Goal: Task Accomplishment & Management: Manage account settings

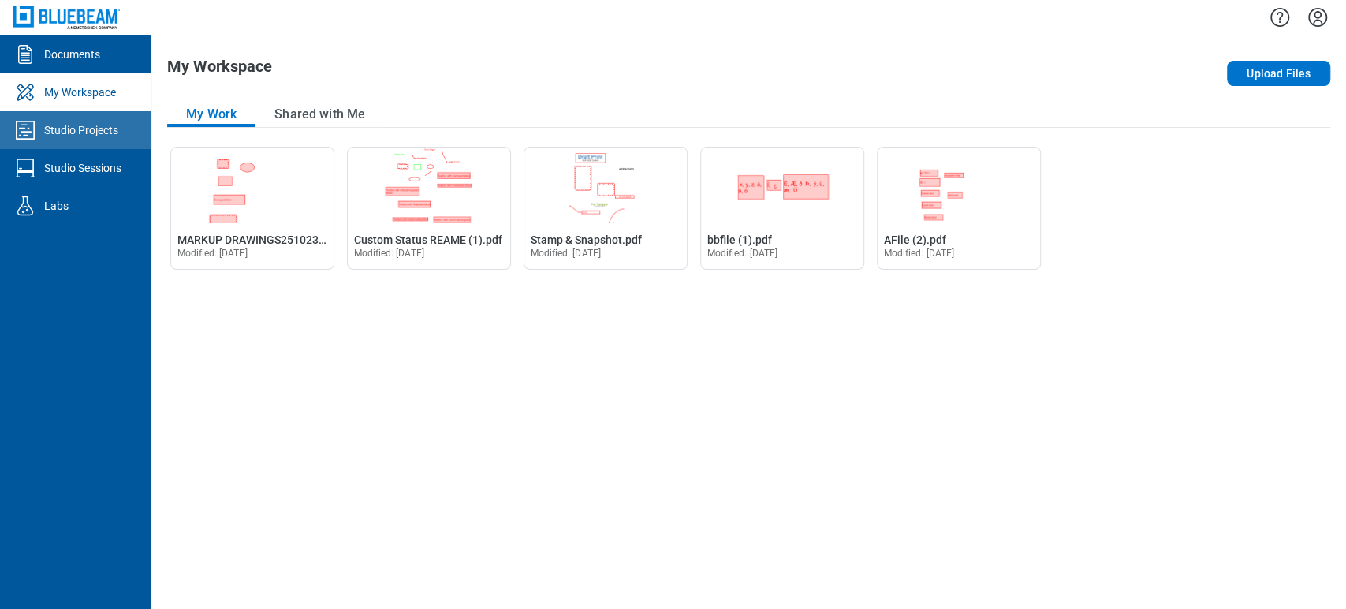
click at [88, 131] on div "Studio Projects" at bounding box center [81, 130] width 74 height 16
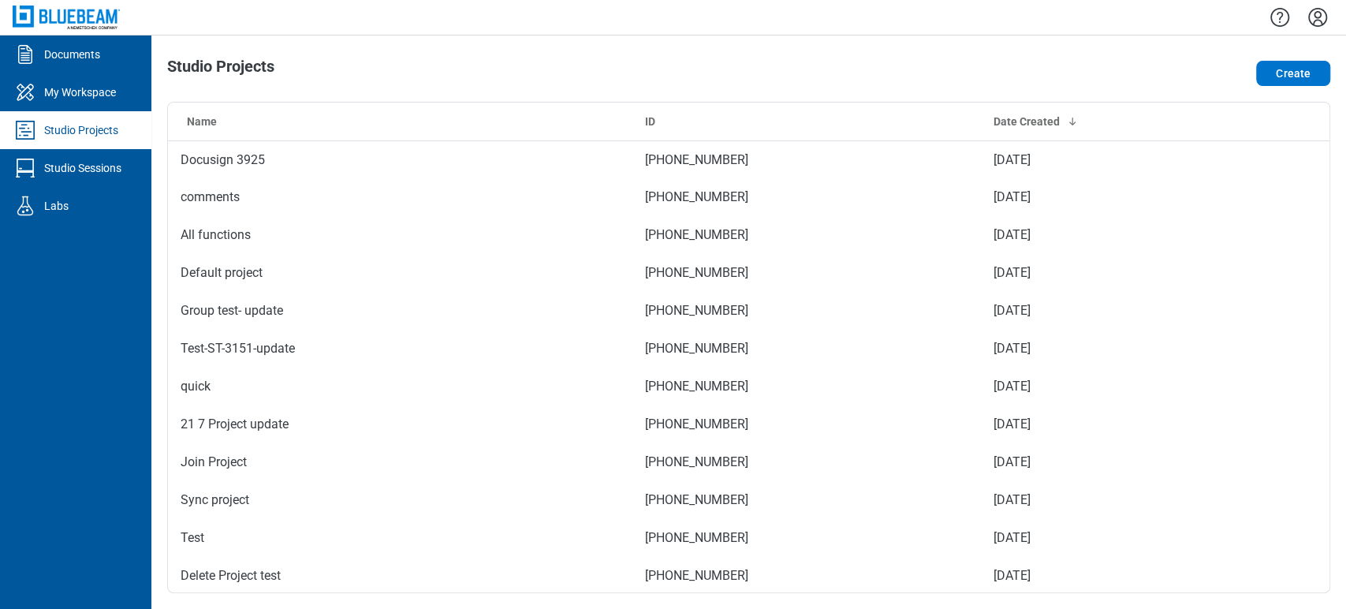
click at [76, 126] on div "Studio Projects" at bounding box center [81, 130] width 74 height 16
click at [39, 112] on link "Studio Projects" at bounding box center [75, 130] width 151 height 38
click at [44, 99] on div "My Workspace" at bounding box center [80, 92] width 72 height 16
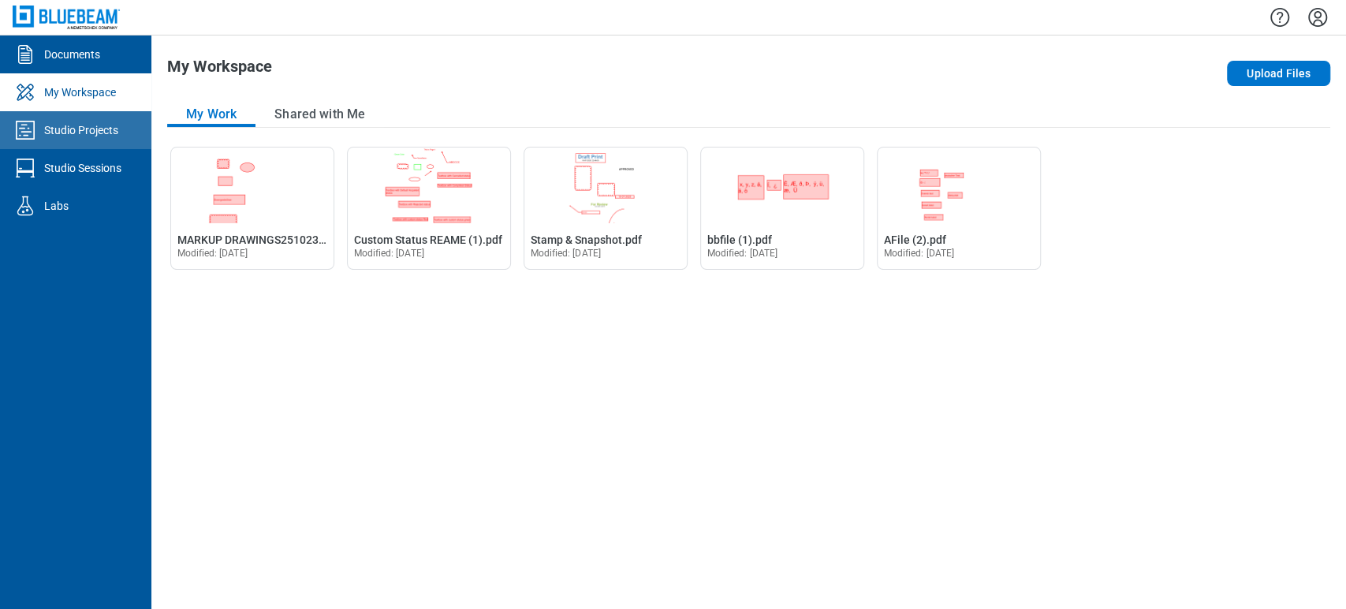
click at [50, 139] on link "Studio Projects" at bounding box center [75, 130] width 151 height 38
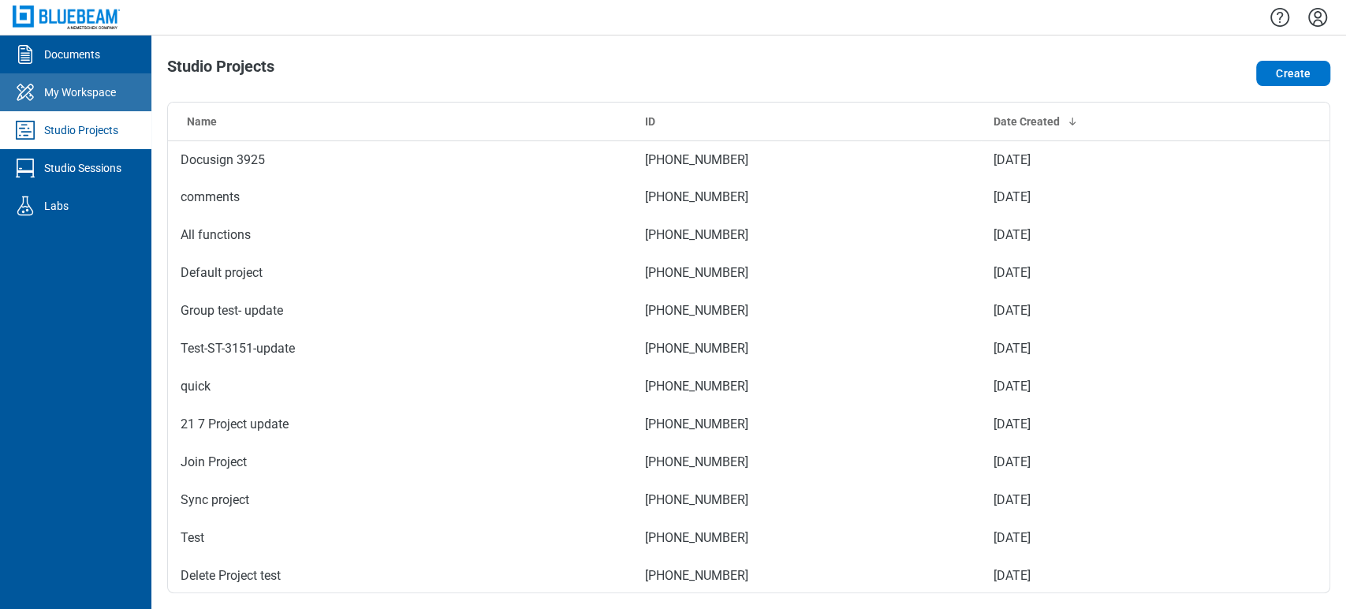
click at [44, 81] on link "My Workspace" at bounding box center [75, 92] width 151 height 38
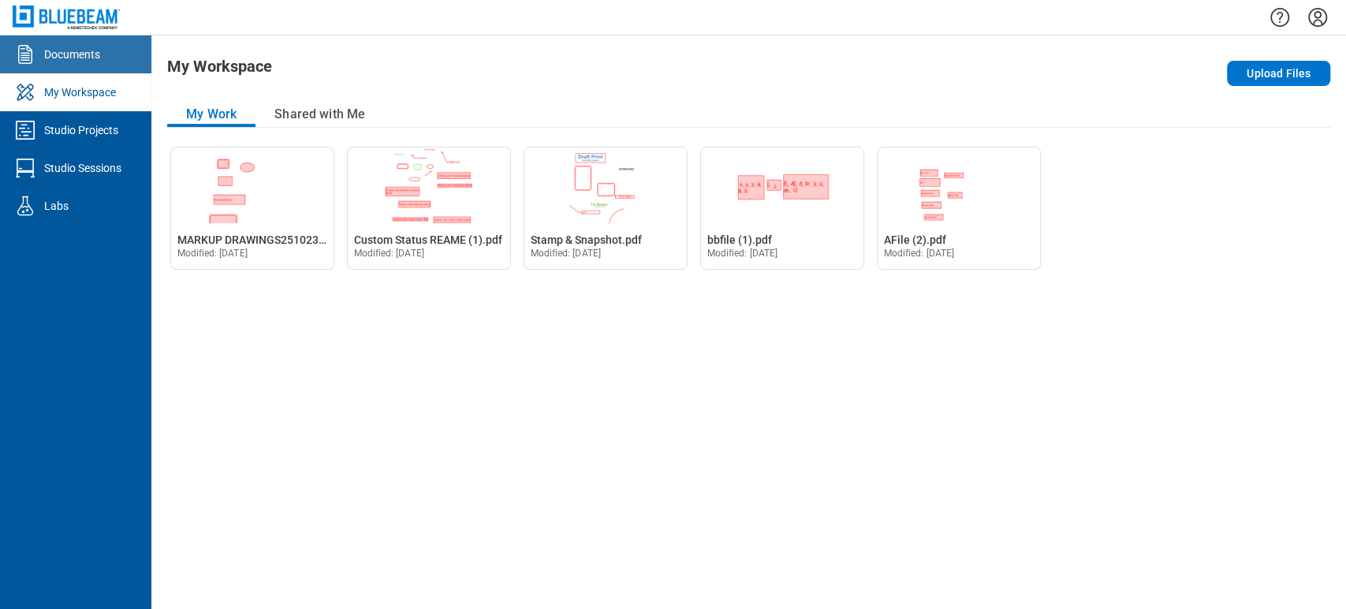
click at [54, 56] on div "Documents" at bounding box center [72, 55] width 56 height 16
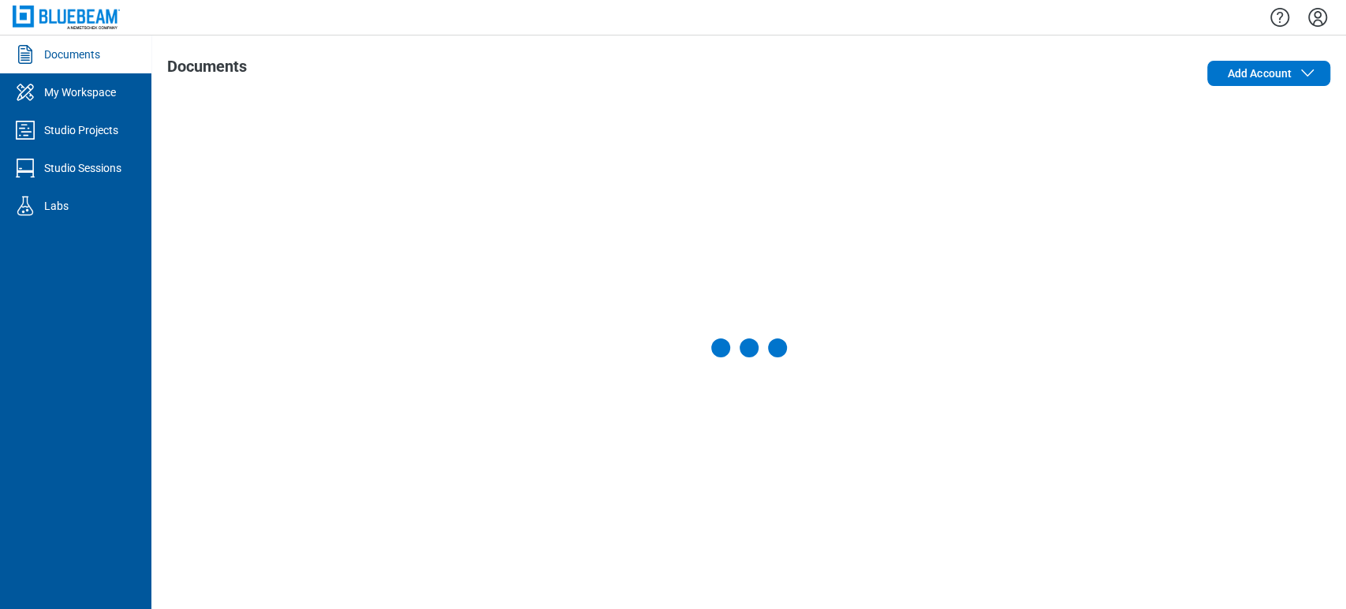
click at [73, 86] on div "My Workspace" at bounding box center [80, 92] width 72 height 16
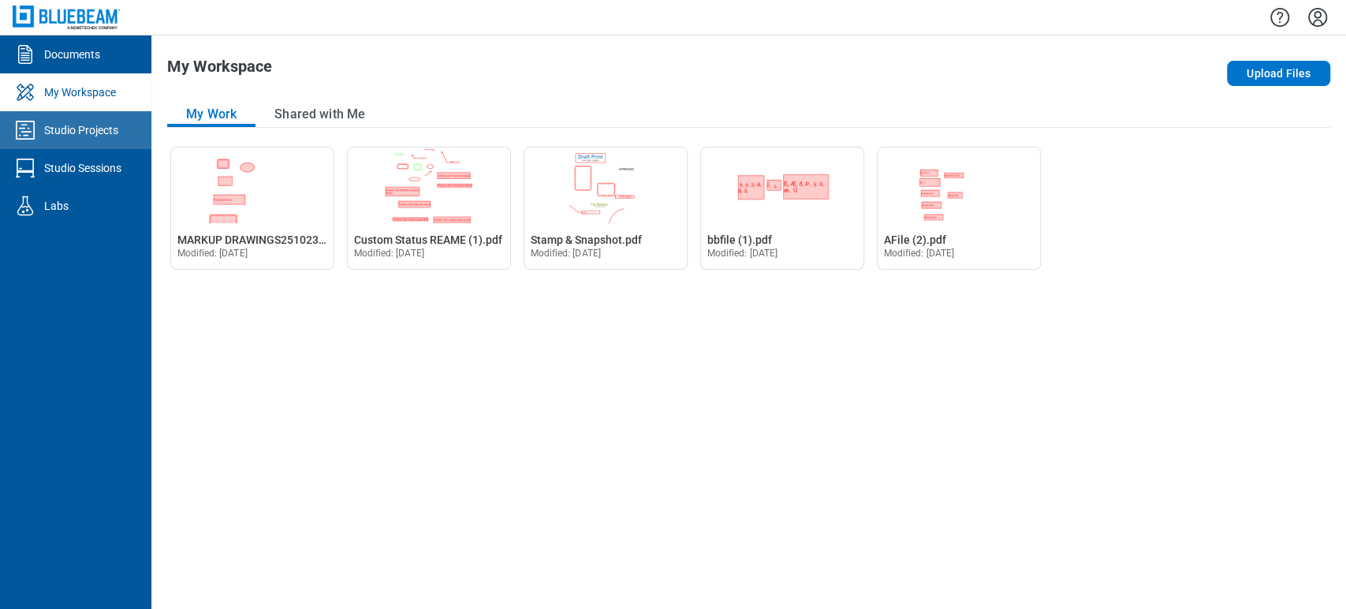
click at [76, 130] on div "Studio Projects" at bounding box center [81, 130] width 74 height 16
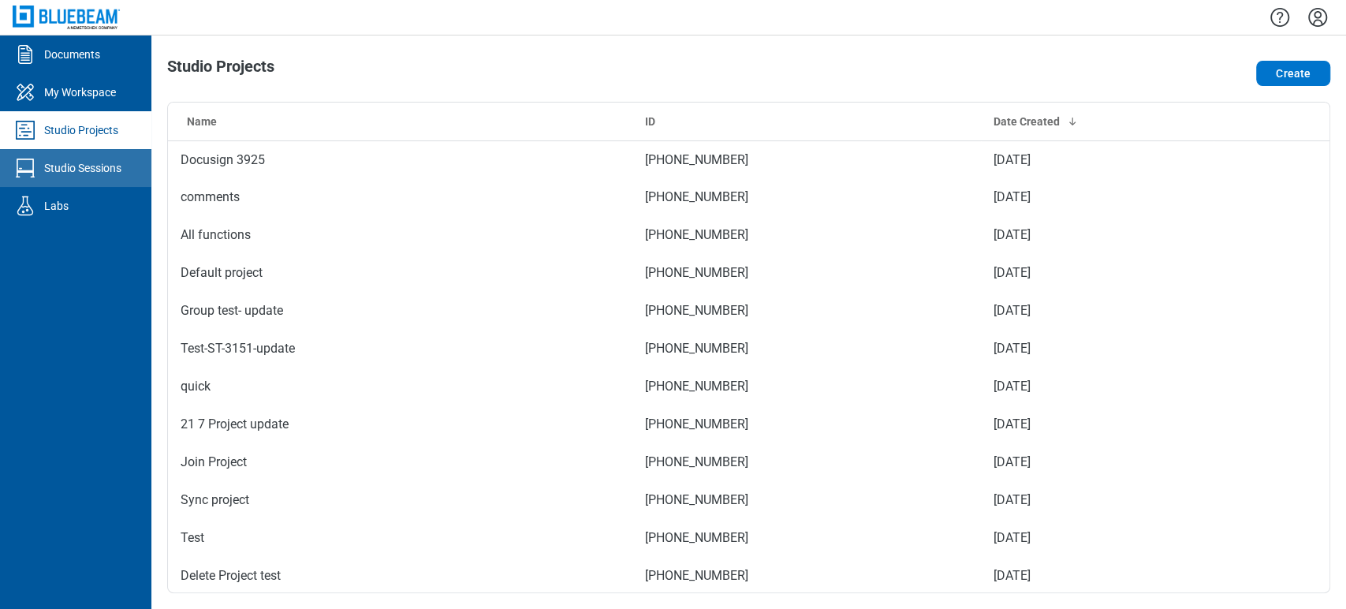
click at [70, 166] on div "Studio Sessions" at bounding box center [82, 168] width 77 height 16
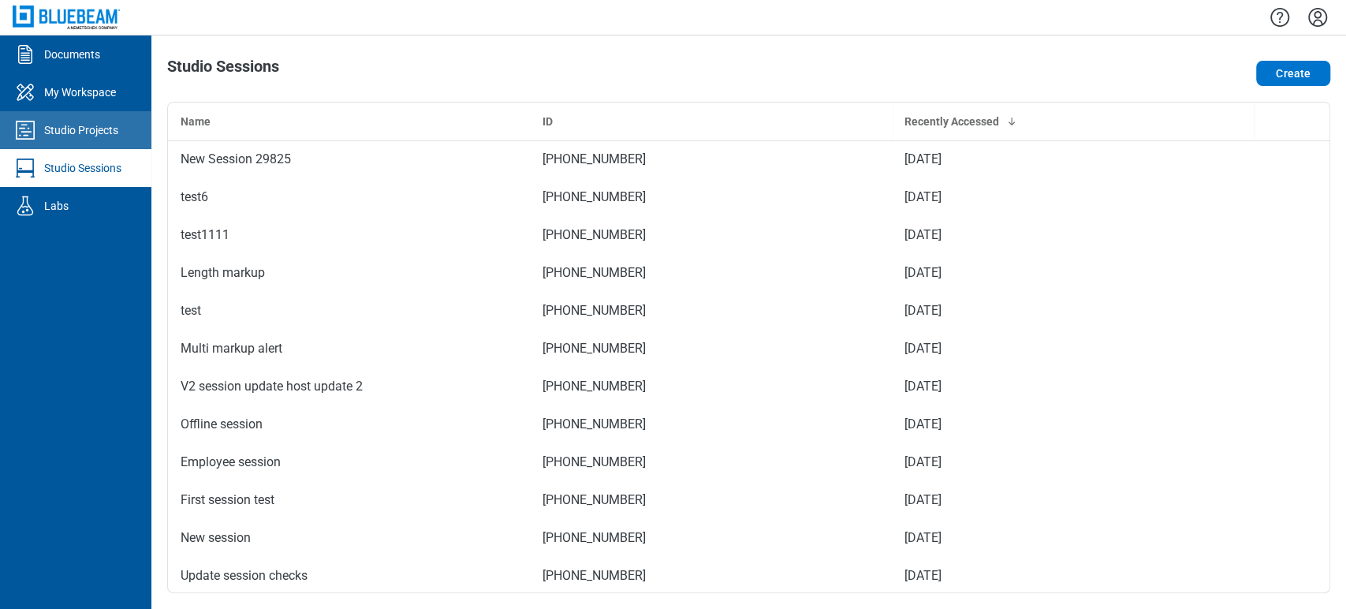
click at [62, 118] on link "Studio Projects" at bounding box center [75, 130] width 151 height 38
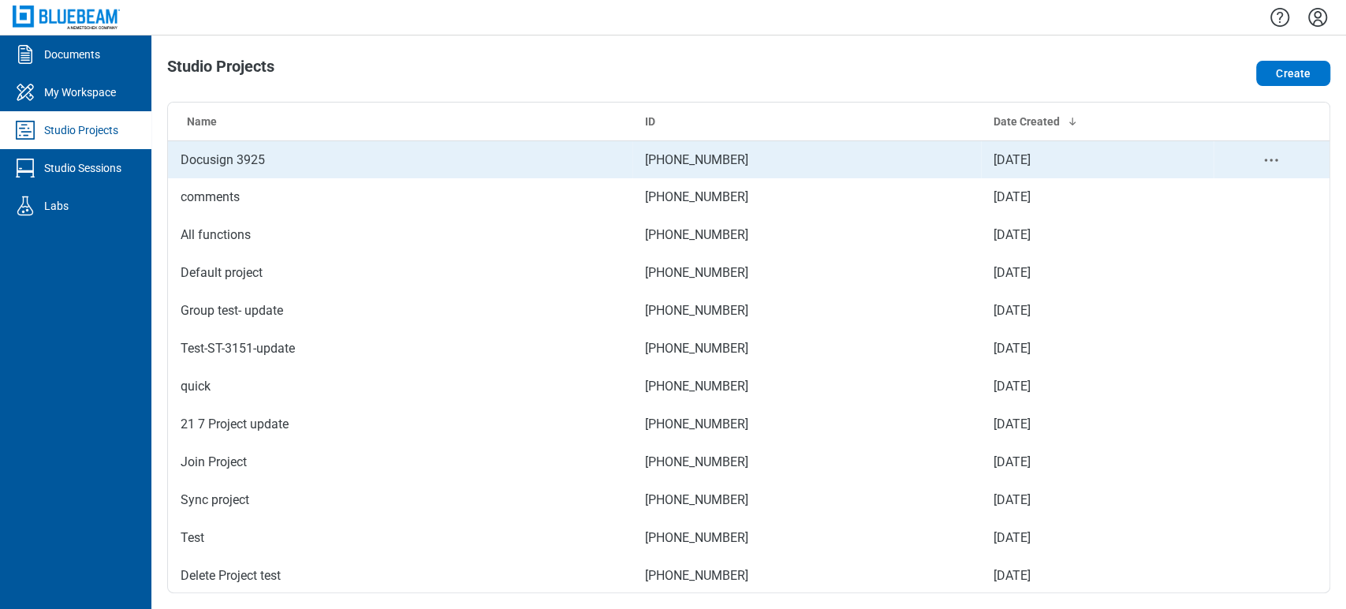
click at [269, 166] on td "Docusign 3925" at bounding box center [400, 159] width 464 height 38
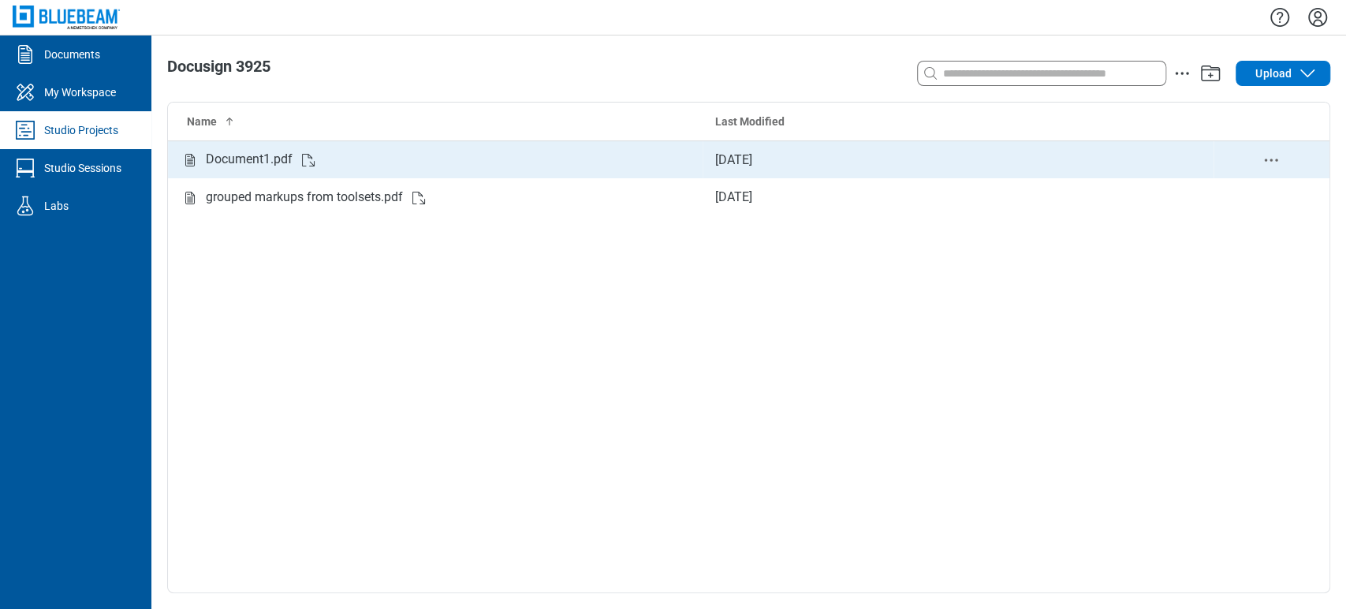
click at [1271, 162] on icon "delete-context-menu" at bounding box center [1270, 160] width 19 height 19
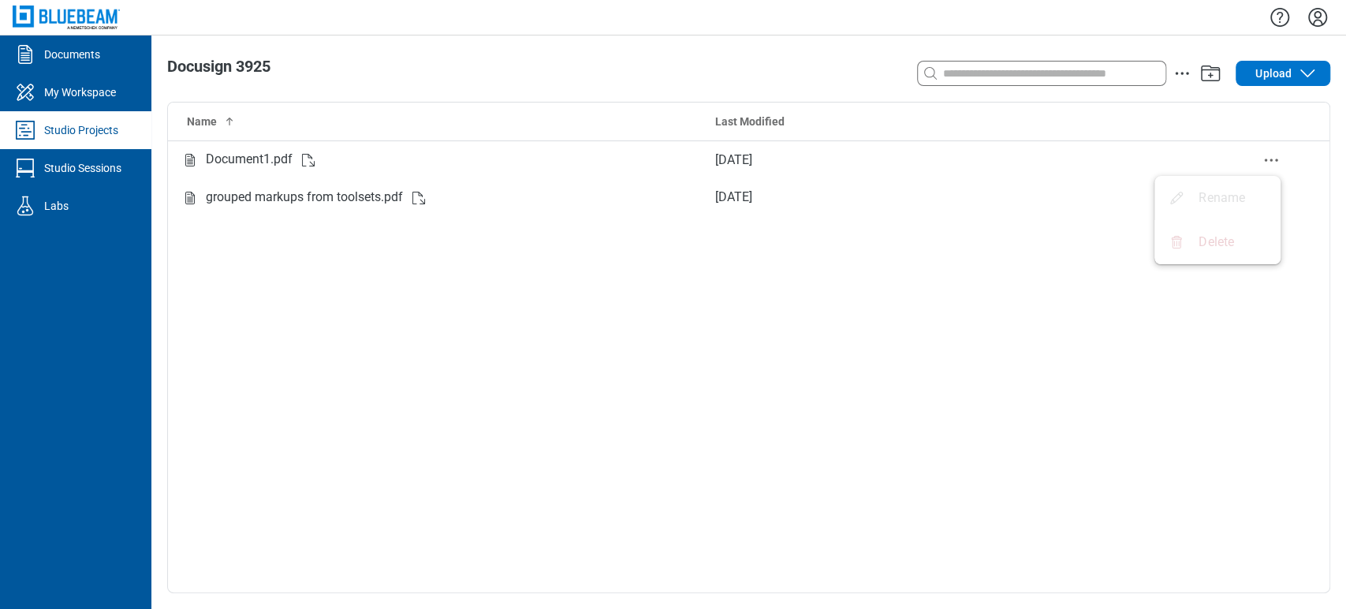
click at [1228, 236] on span "Delete" at bounding box center [1215, 241] width 35 height 17
click at [1133, 304] on div "Name Last Modified Document1.pdf [DATE] grouped markups from toolsets.pdf [DATE]" at bounding box center [748, 347] width 1161 height 490
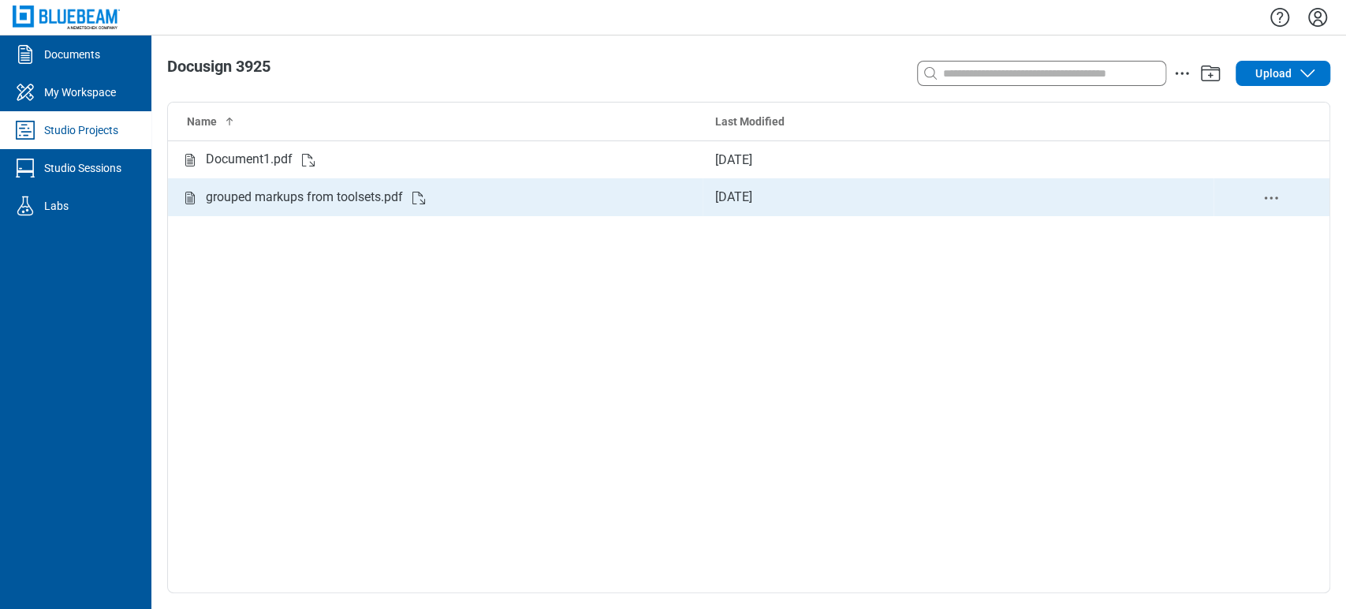
click at [1268, 193] on icon "delete-context-menu" at bounding box center [1270, 197] width 19 height 19
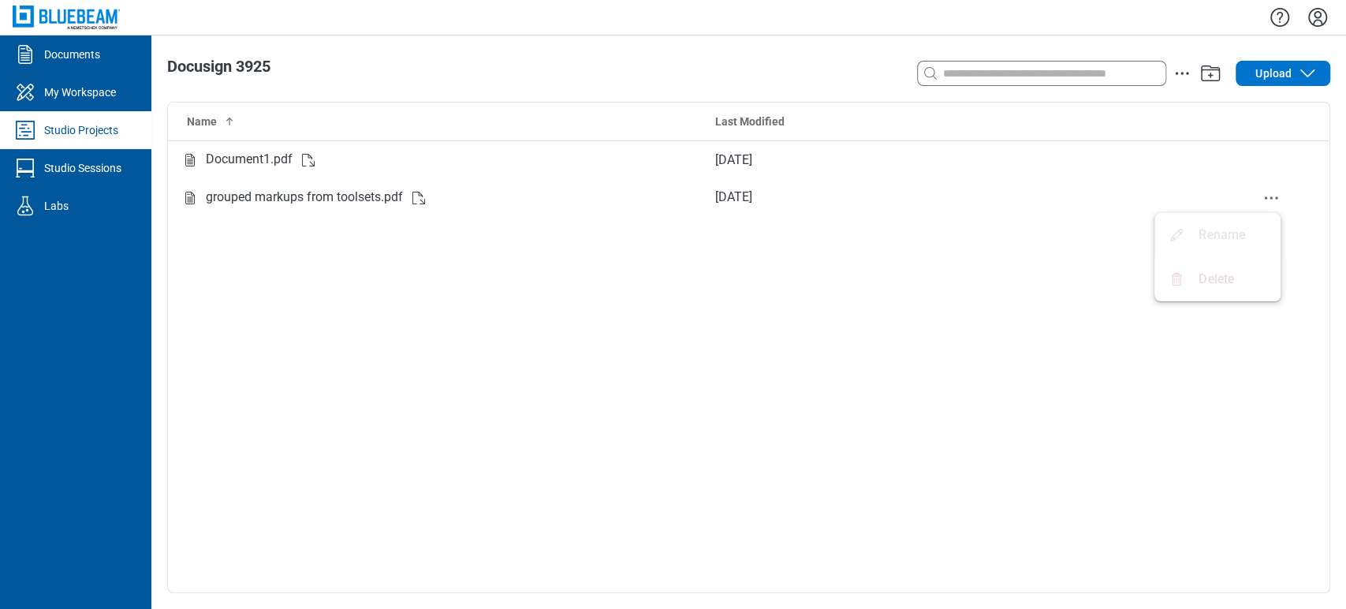
click at [1220, 288] on div "Delete" at bounding box center [1200, 279] width 67 height 19
click at [1300, 74] on icon "button" at bounding box center [1307, 73] width 19 height 19
click at [1287, 61] on button "Upload" at bounding box center [1282, 73] width 95 height 25
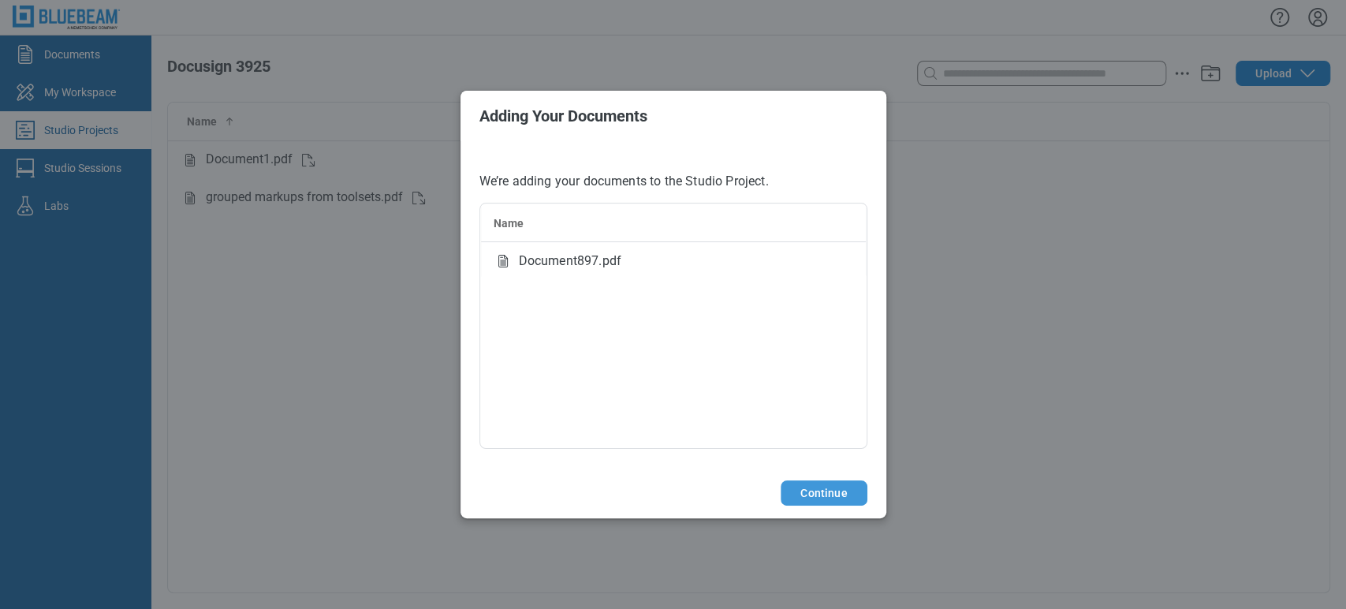
click at [832, 491] on button "Continue" at bounding box center [823, 492] width 86 height 25
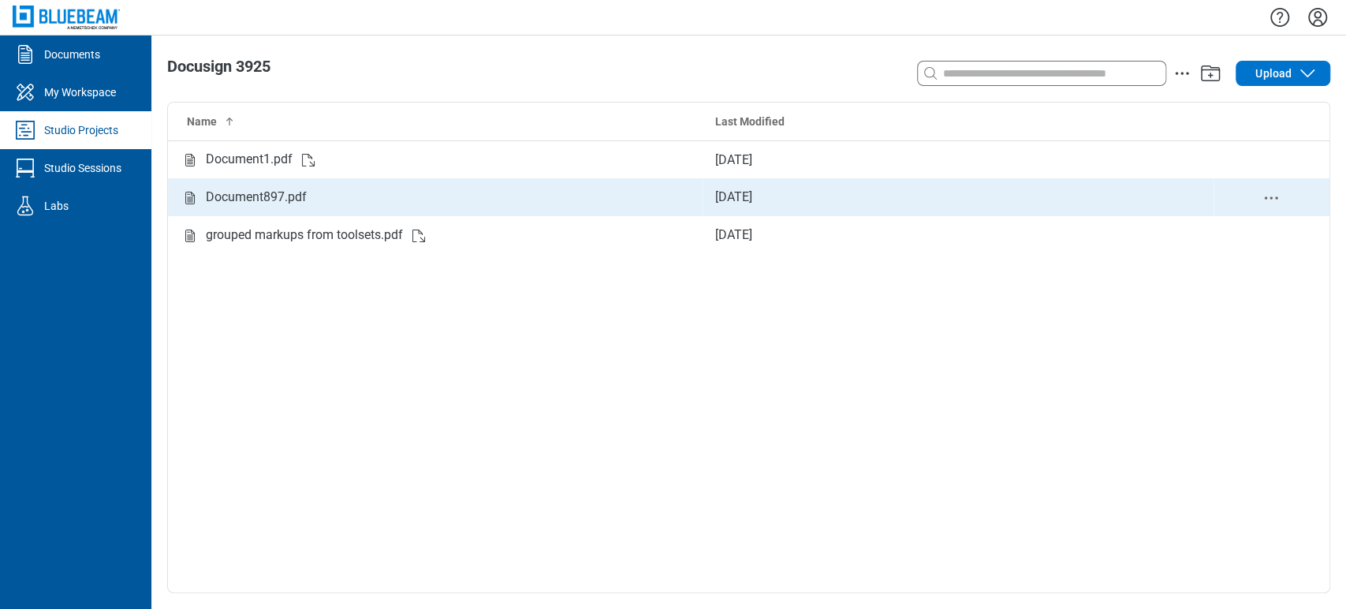
click at [226, 210] on td "Document897.pdf" at bounding box center [435, 197] width 534 height 38
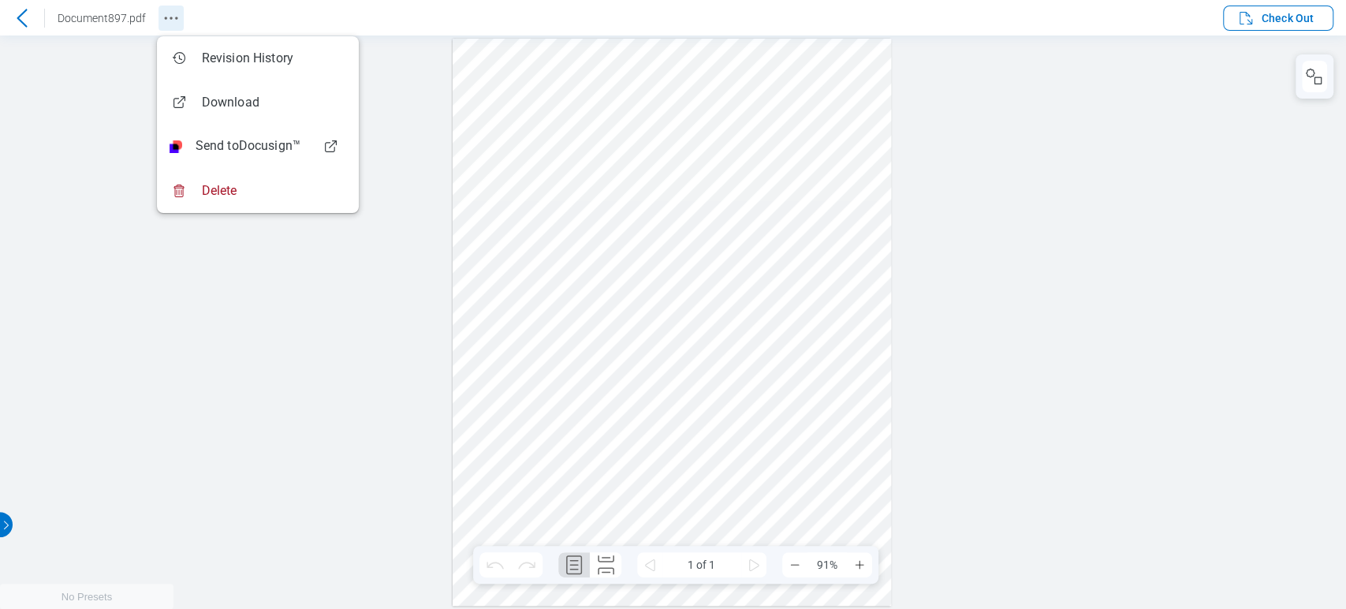
click at [170, 14] on icon "Revision History" at bounding box center [171, 18] width 19 height 19
click at [26, 17] on icon at bounding box center [22, 18] width 19 height 19
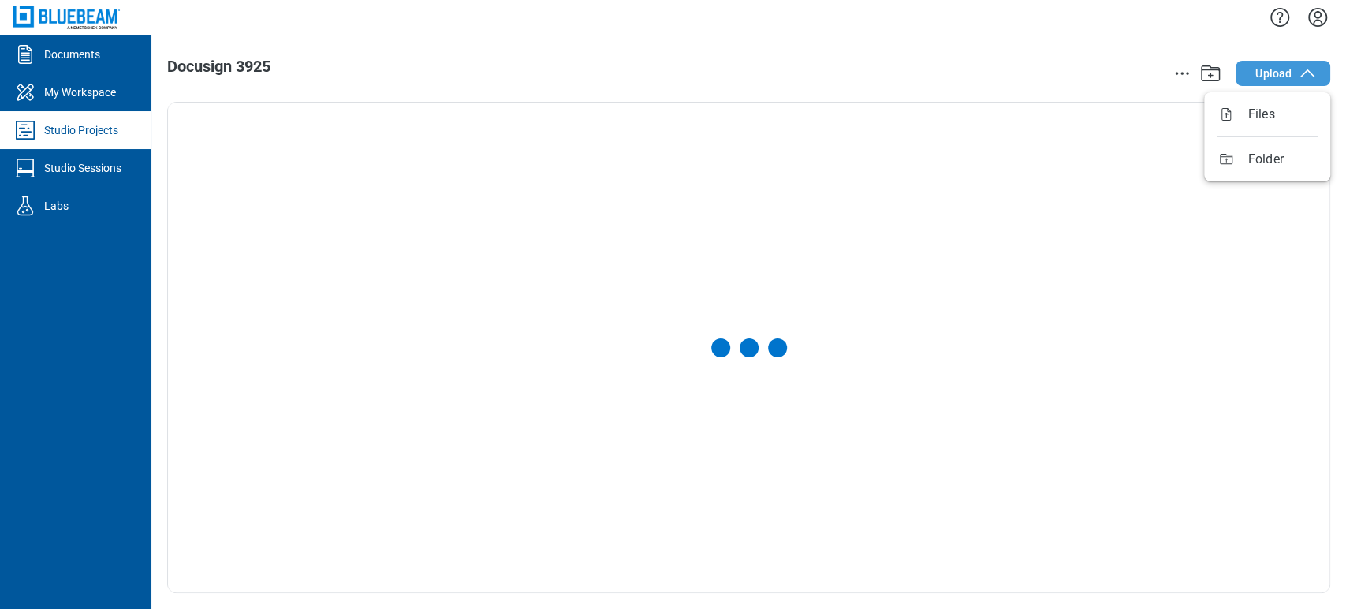
click at [1269, 65] on span "Upload" at bounding box center [1273, 73] width 36 height 16
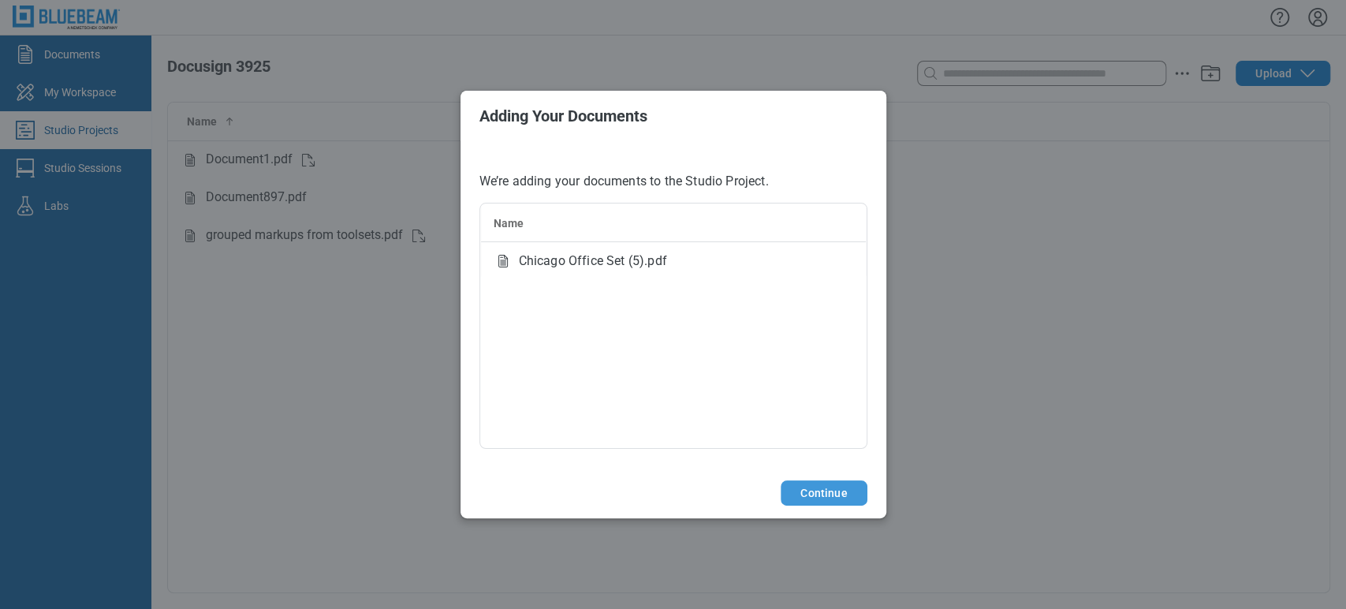
click at [826, 492] on button "Continue" at bounding box center [823, 492] width 86 height 25
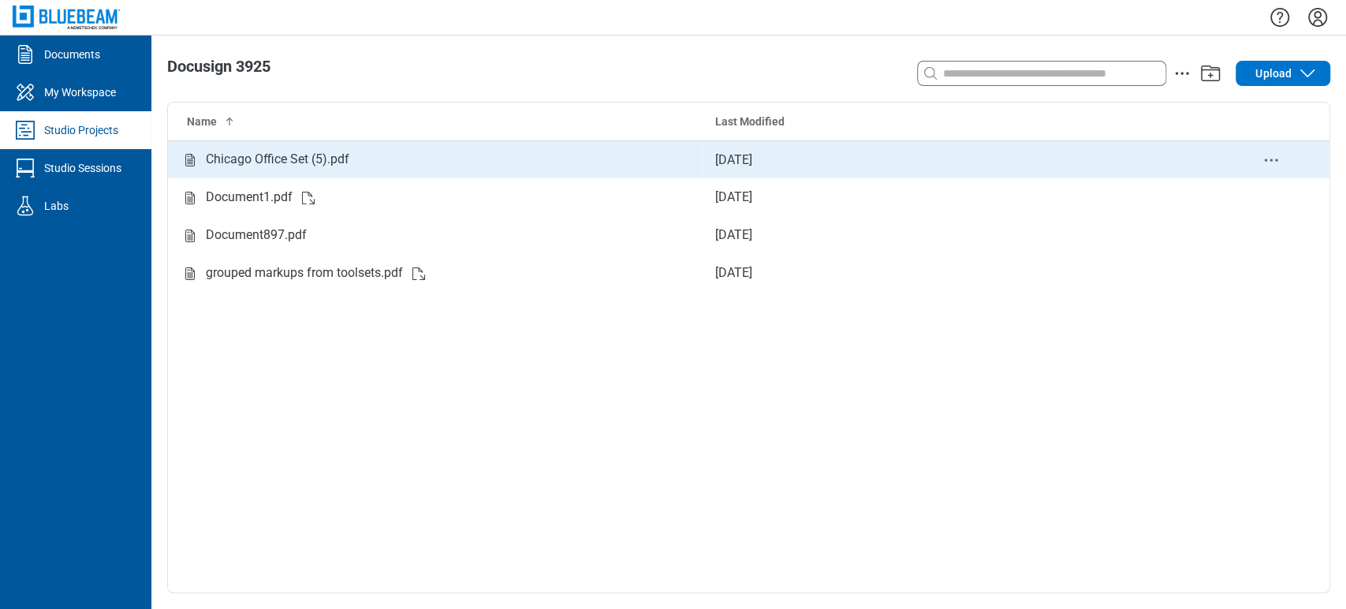
click at [274, 173] on td "Chicago Office Set (5).pdf" at bounding box center [435, 159] width 534 height 38
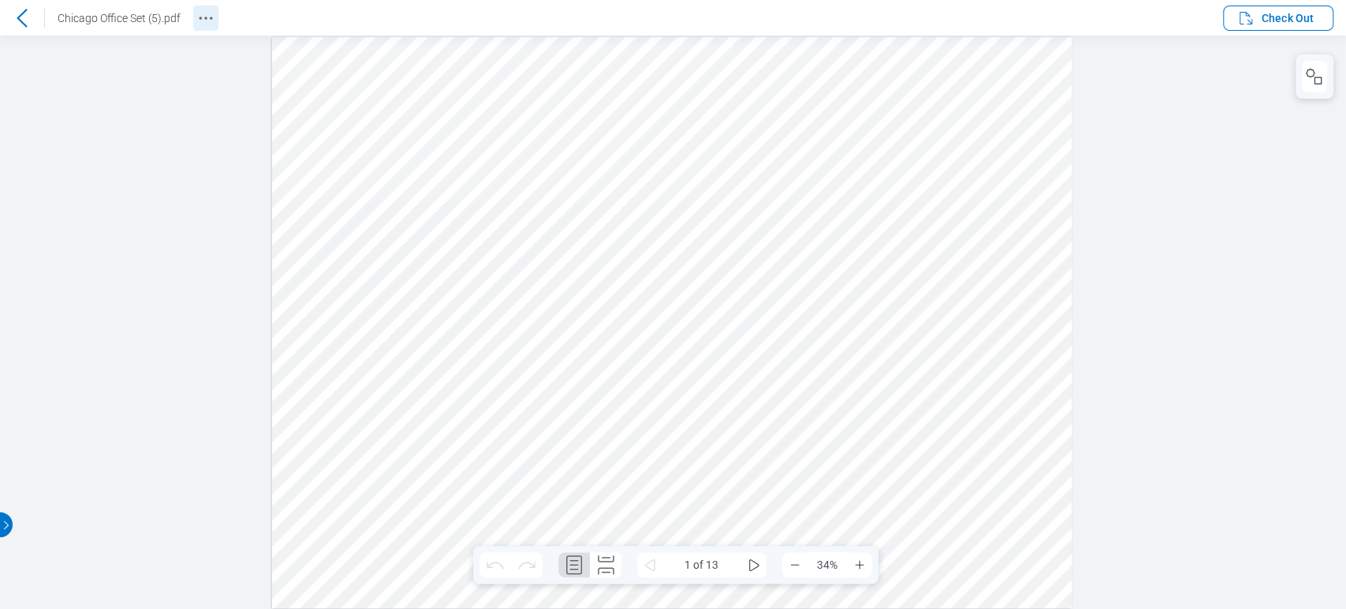
click at [214, 23] on icon "Revision History" at bounding box center [205, 18] width 19 height 19
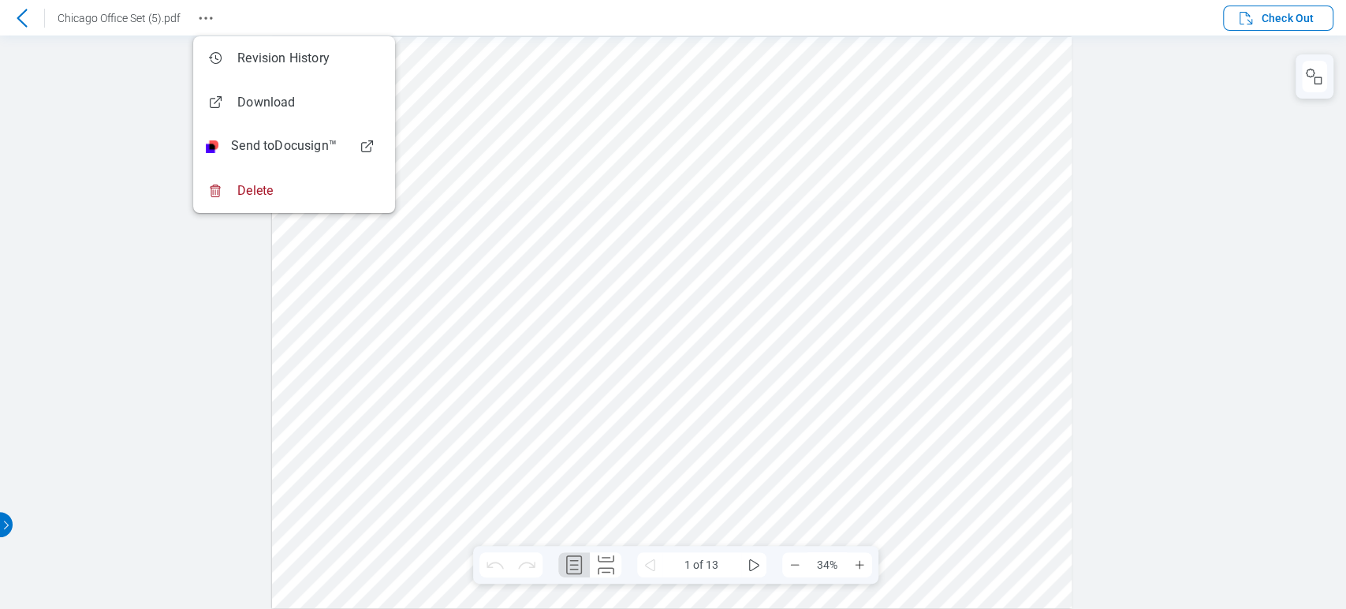
click at [202, 459] on div at bounding box center [673, 321] width 1346 height 573
click at [204, 17] on icon "Revision History" at bounding box center [205, 18] width 19 height 19
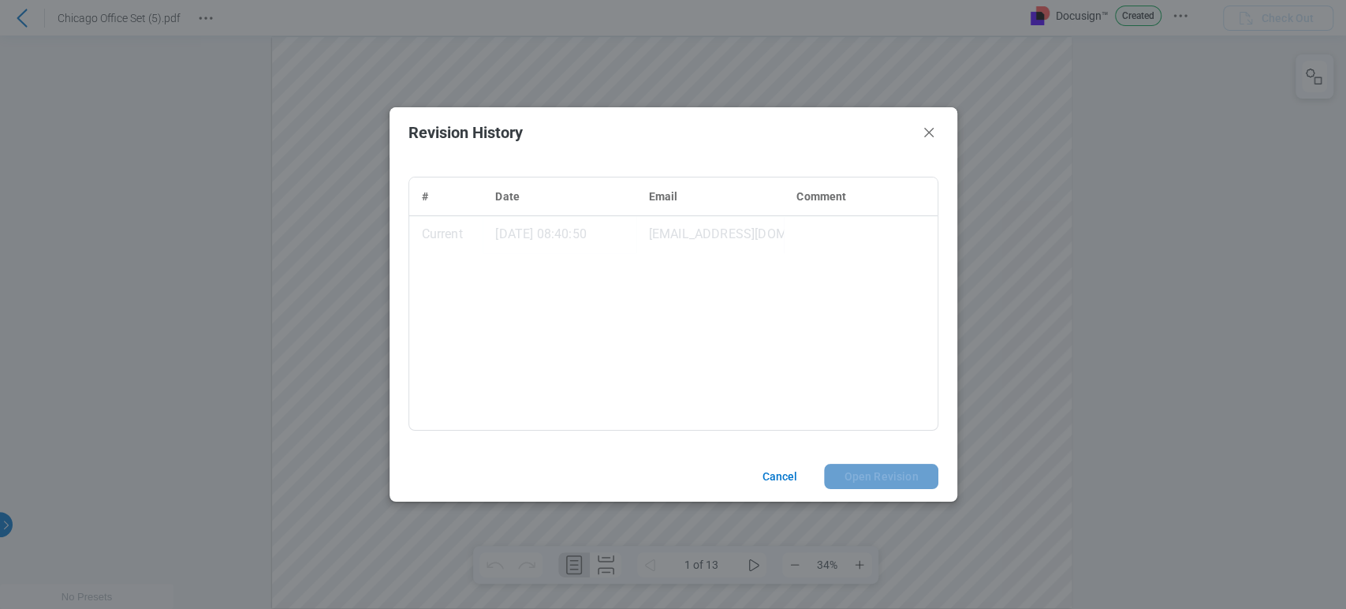
click at [587, 234] on td "[DATE] 08:40:50" at bounding box center [558, 234] width 153 height 38
click at [620, 225] on td "[DATE] 08:40:50" at bounding box center [558, 234] width 153 height 38
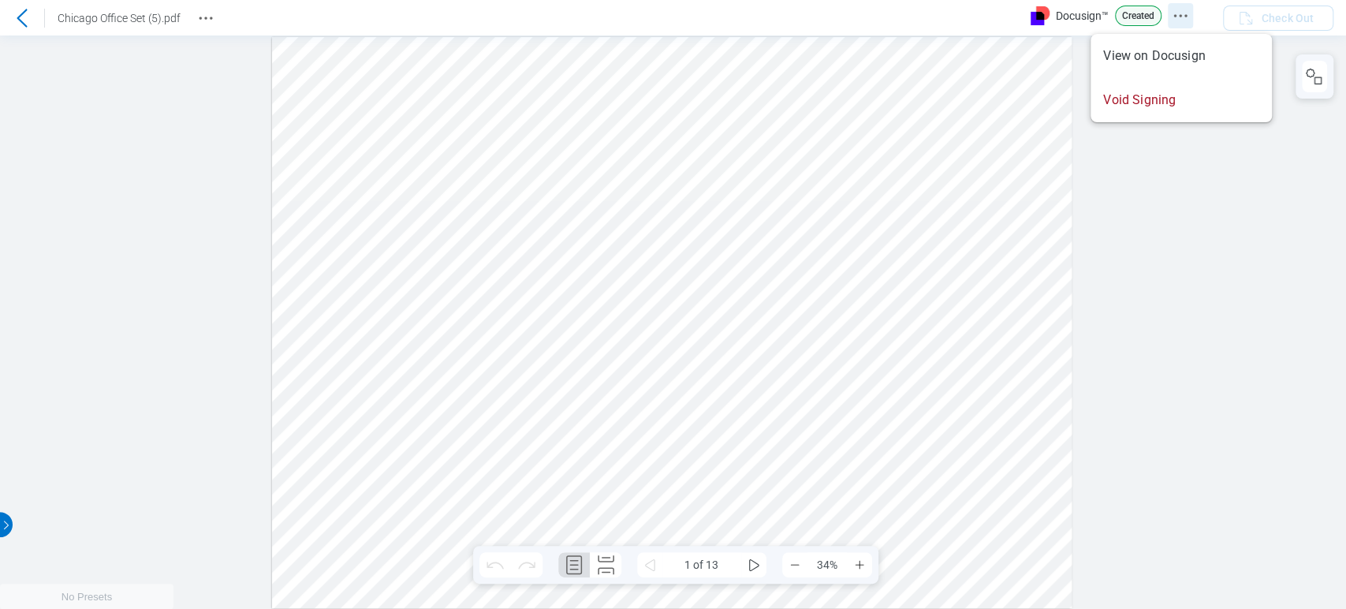
click at [1180, 20] on icon "Docusign Menu" at bounding box center [1180, 15] width 19 height 19
click at [1179, 9] on icon "Docusign Menu" at bounding box center [1180, 15] width 19 height 19
click at [220, 13] on header "Chicago Office Set (5).pdf Docusign™ Created Check Out" at bounding box center [673, 17] width 1346 height 35
click at [207, 18] on circle "Revision History" at bounding box center [205, 18] width 2 height 2
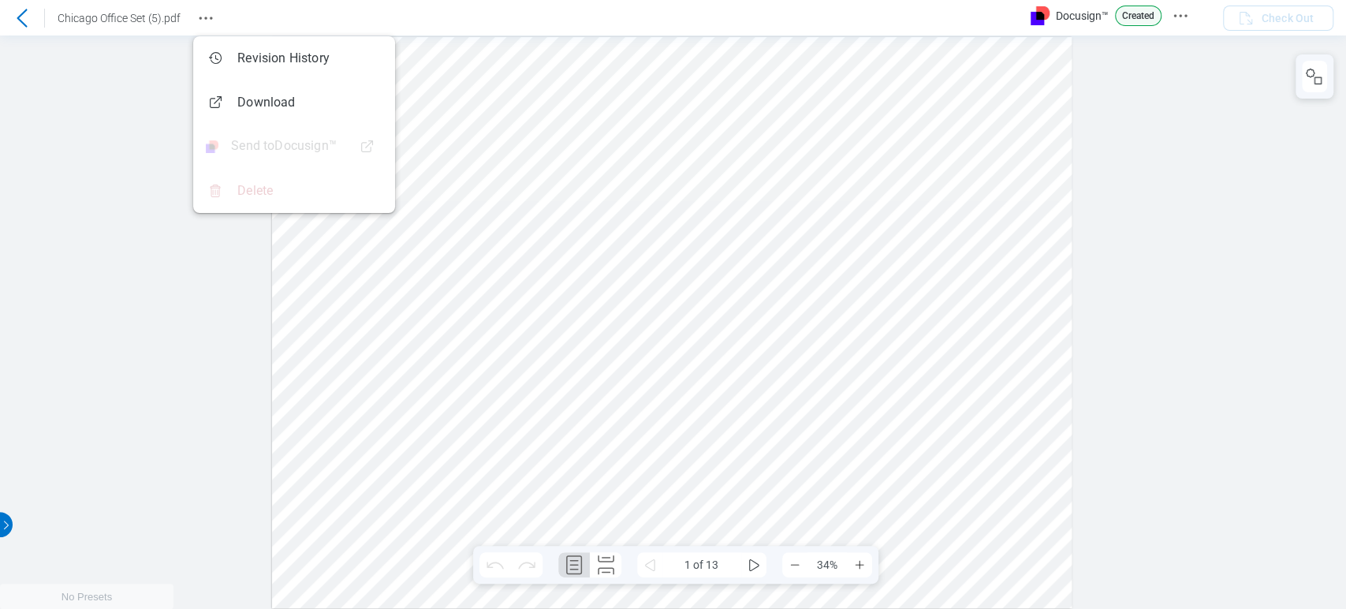
click at [1142, 17] on p "Created" at bounding box center [1138, 16] width 47 height 20
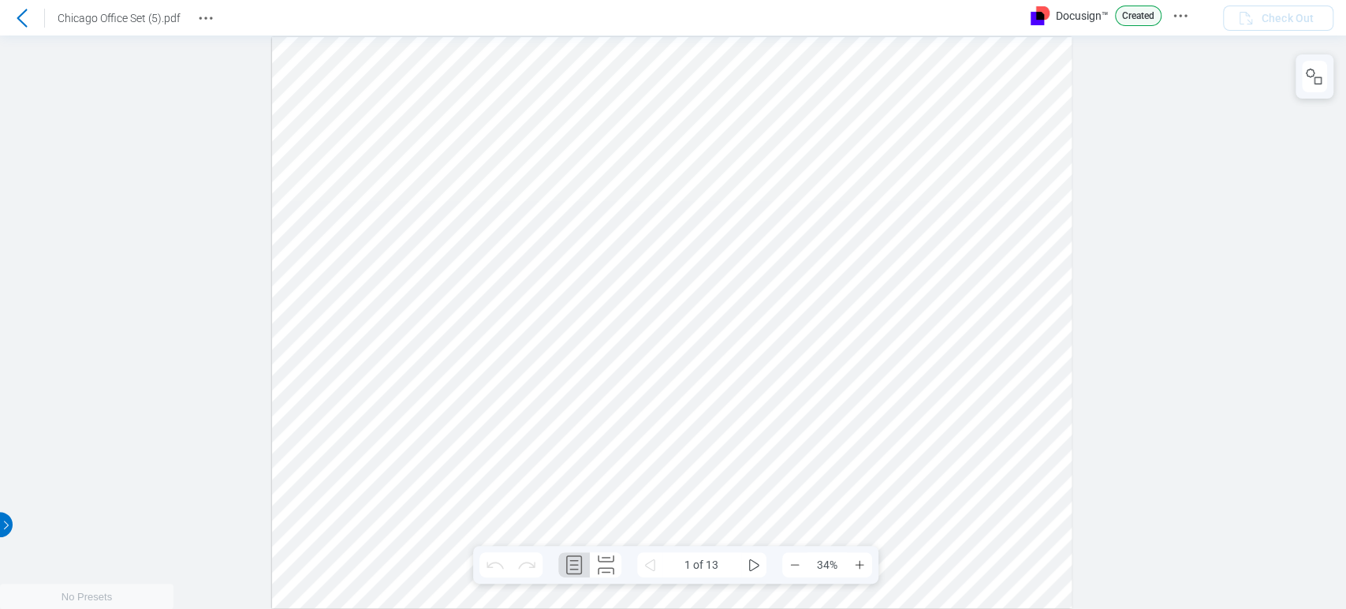
click at [1194, 16] on div "Docusign™ Created" at bounding box center [1116, 16] width 173 height 20
click at [1192, 16] on button "Docusign Menu" at bounding box center [1179, 15] width 25 height 25
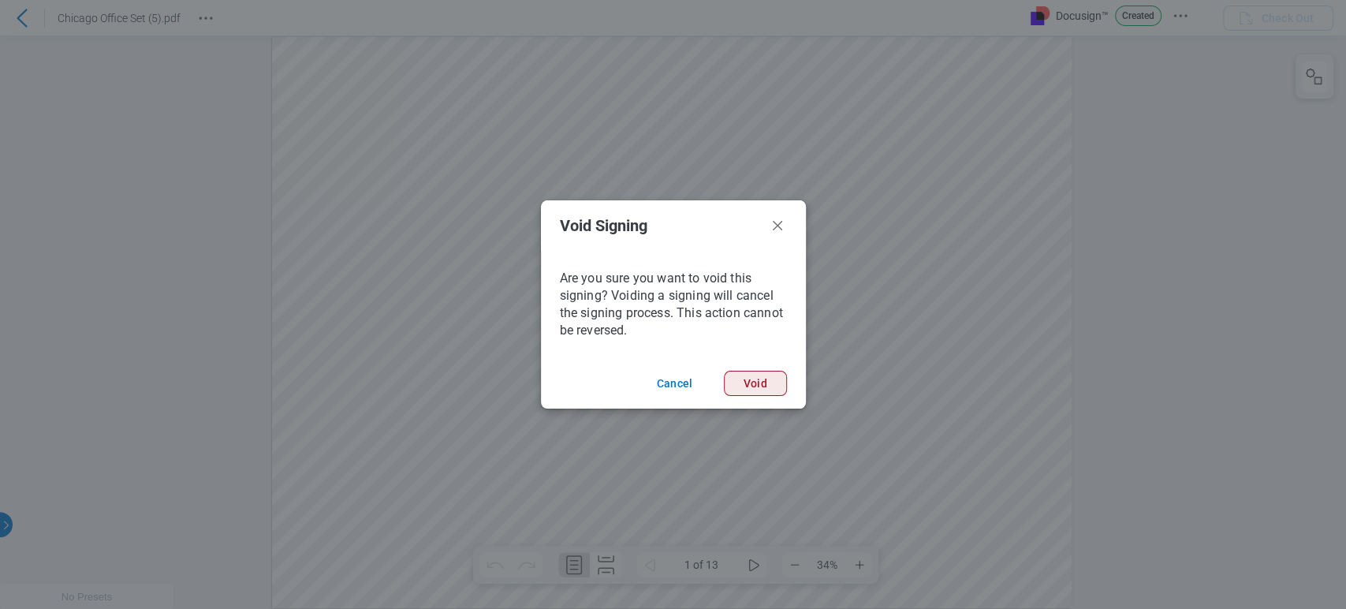
click at [776, 377] on button "Void" at bounding box center [755, 383] width 63 height 25
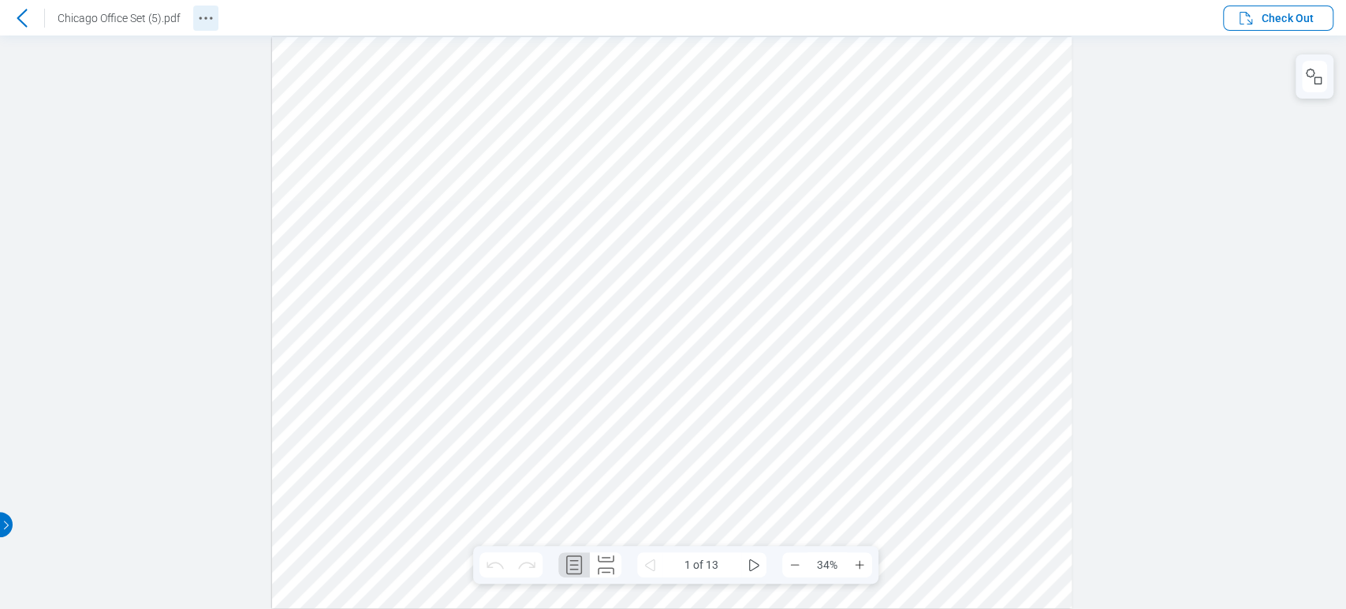
click at [194, 13] on button "Revision History" at bounding box center [205, 18] width 25 height 25
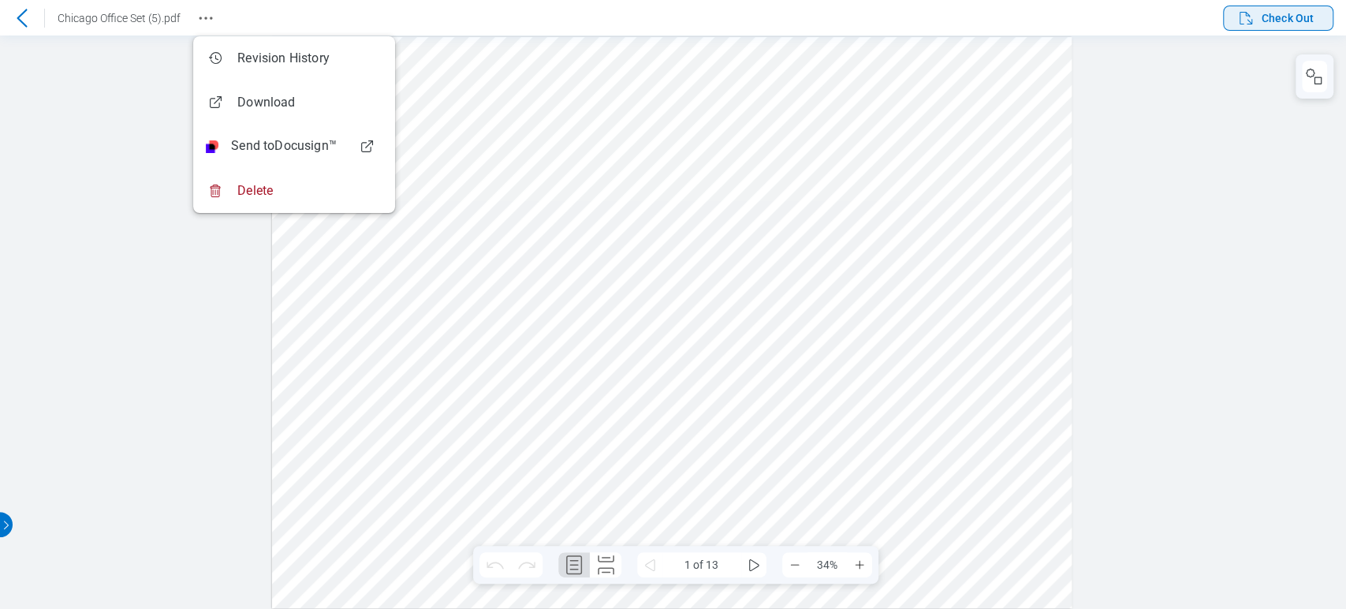
click at [1316, 11] on button "Check Out" at bounding box center [1278, 18] width 110 height 25
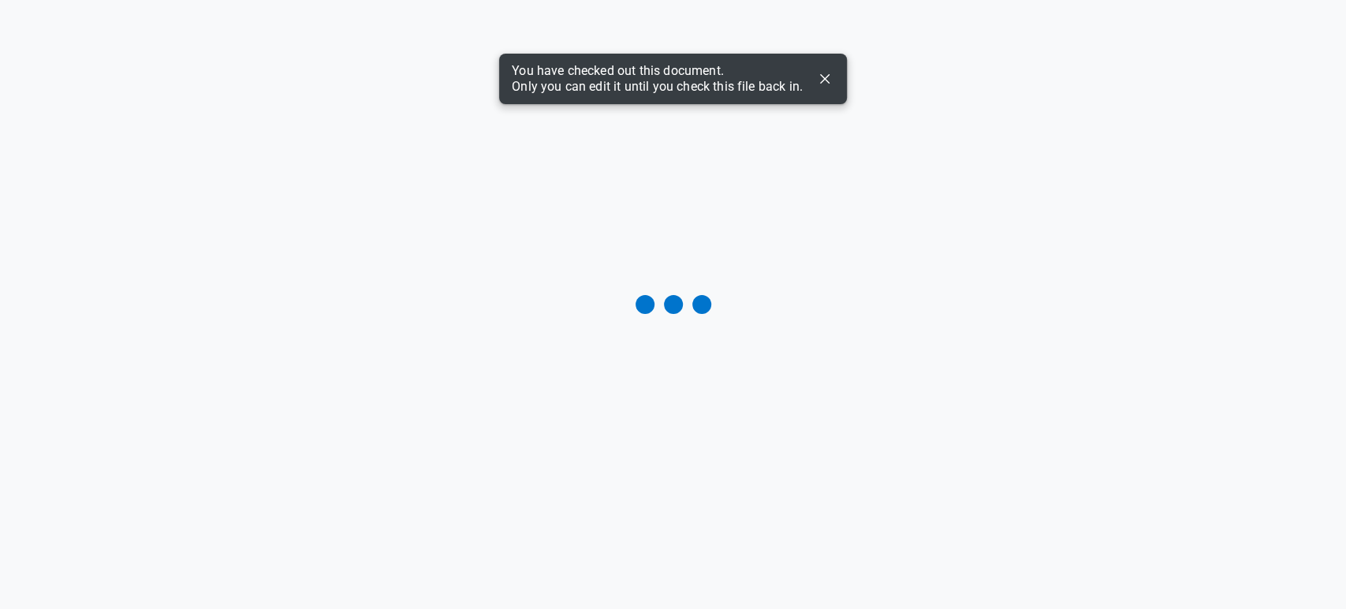
click at [820, 75] on icon "Dismiss" at bounding box center [824, 78] width 19 height 19
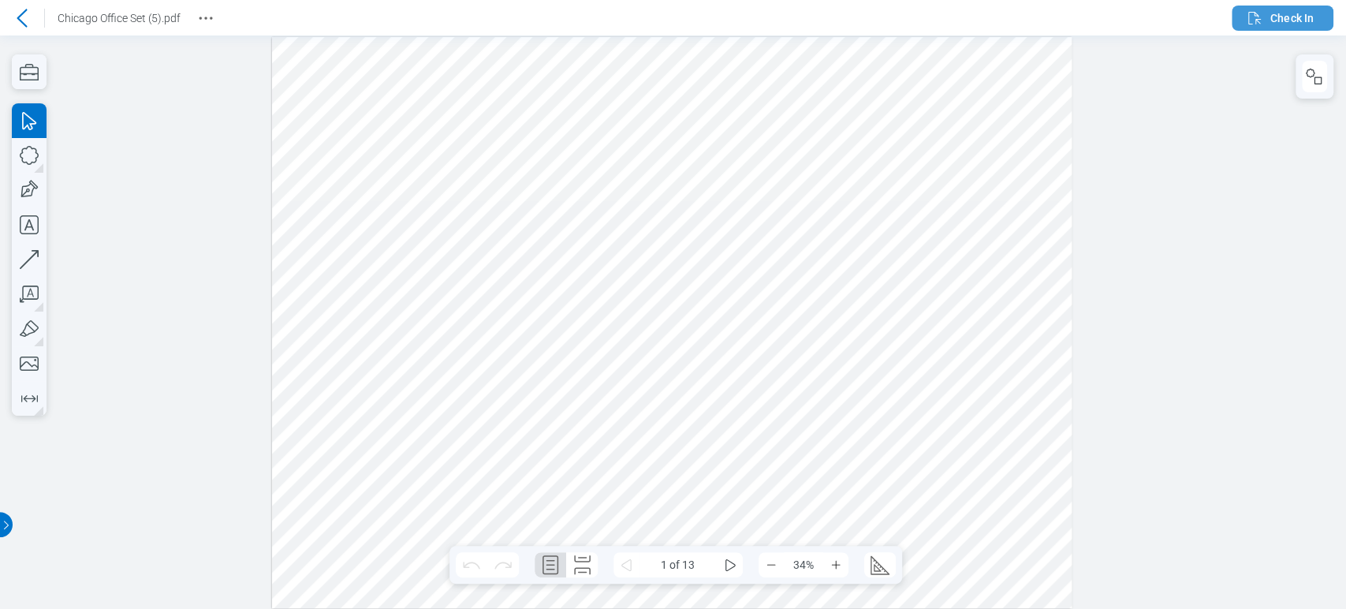
click at [1260, 26] on icon "button" at bounding box center [1254, 18] width 19 height 19
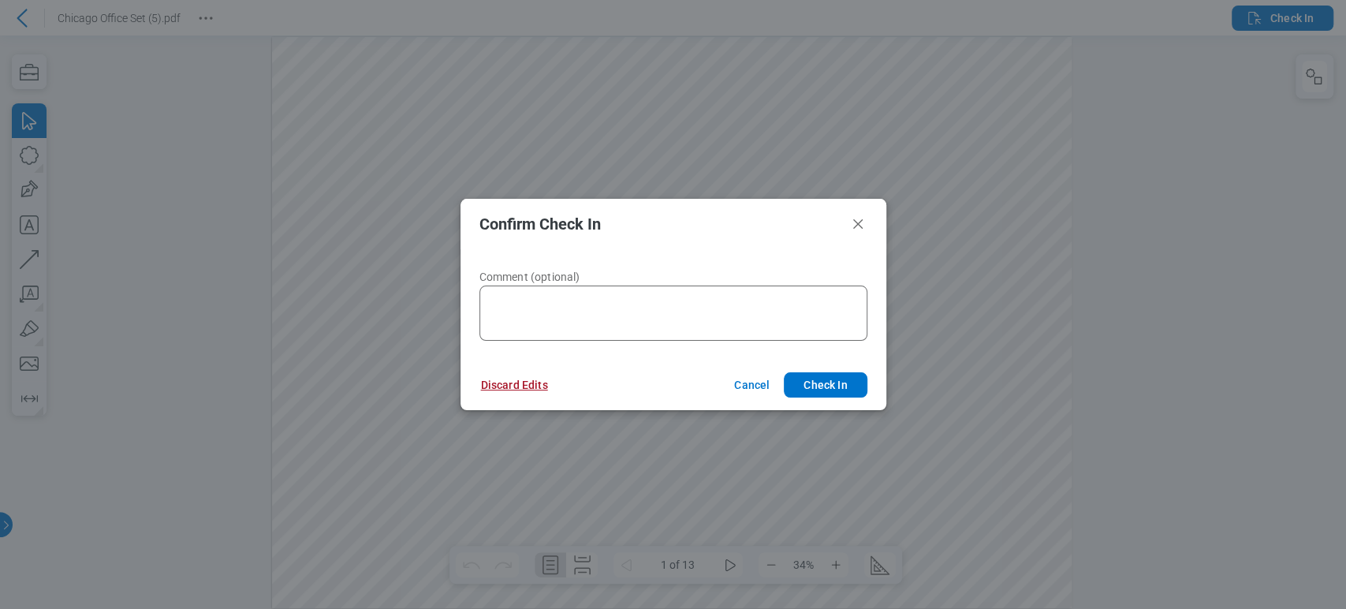
click at [541, 383] on button "Discard Edits" at bounding box center [514, 384] width 105 height 25
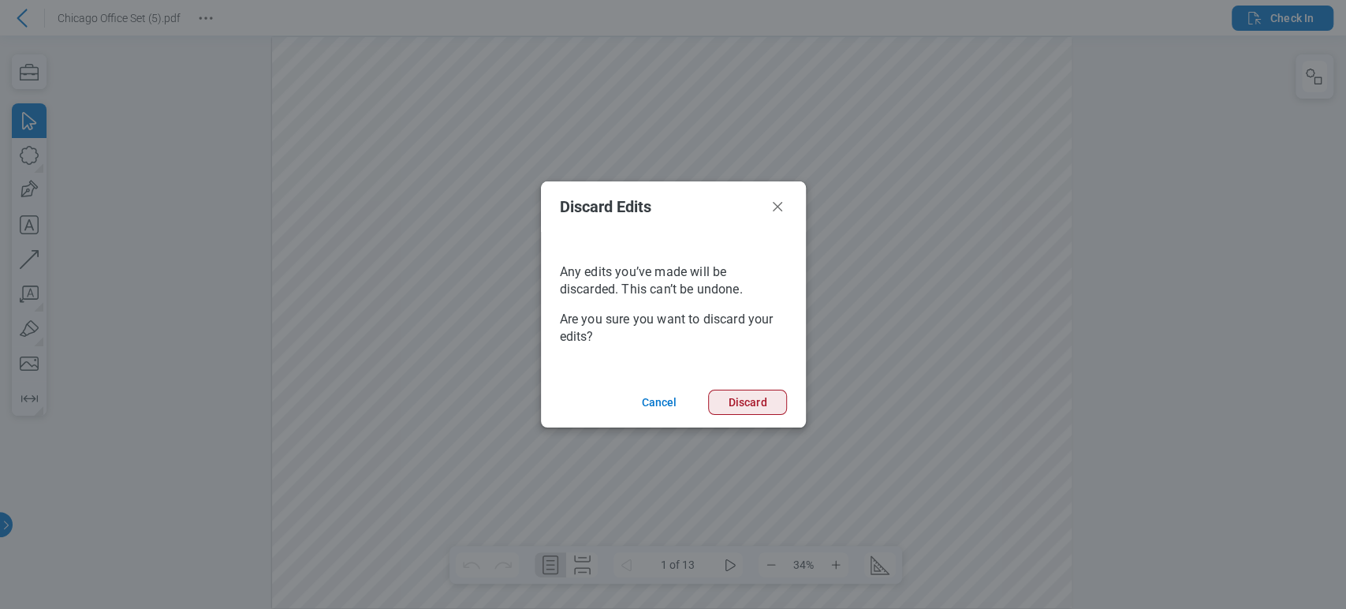
click at [753, 396] on button "Discard" at bounding box center [747, 401] width 78 height 25
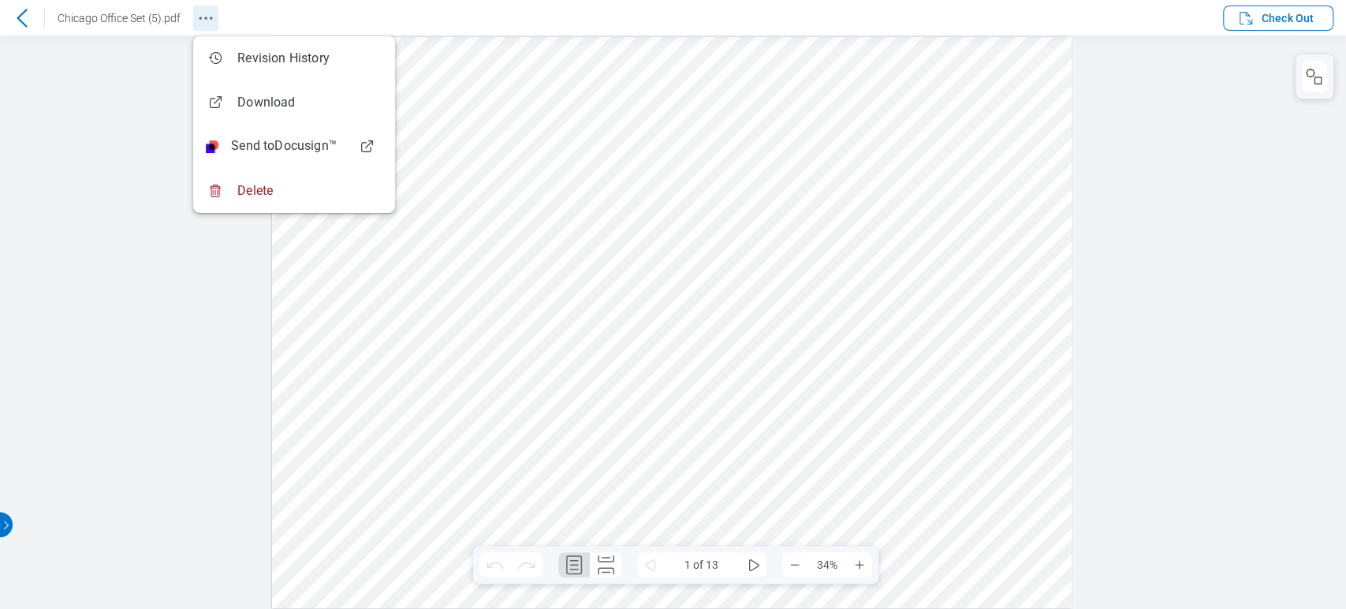
click at [200, 11] on icon "Revision History" at bounding box center [205, 18] width 19 height 19
click at [199, 15] on icon "Revision History" at bounding box center [205, 18] width 19 height 19
click at [1169, 22] on icon "Docusign Menu" at bounding box center [1166, 15] width 19 height 19
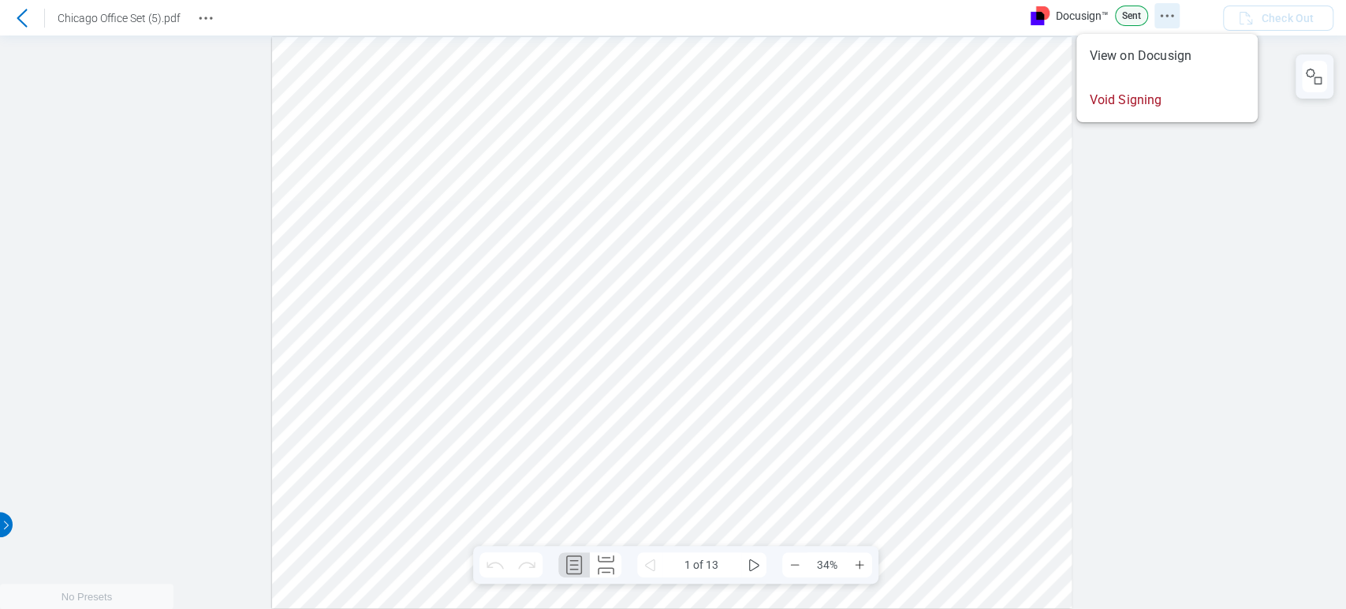
click at [1169, 22] on icon "Docusign Menu" at bounding box center [1166, 15] width 19 height 19
click at [214, 25] on icon "Revision History" at bounding box center [205, 18] width 19 height 19
click at [208, 24] on icon "Revision History" at bounding box center [205, 18] width 19 height 19
click at [210, 11] on icon "Revision History" at bounding box center [205, 18] width 19 height 19
click at [1123, 117] on div at bounding box center [673, 321] width 1346 height 573
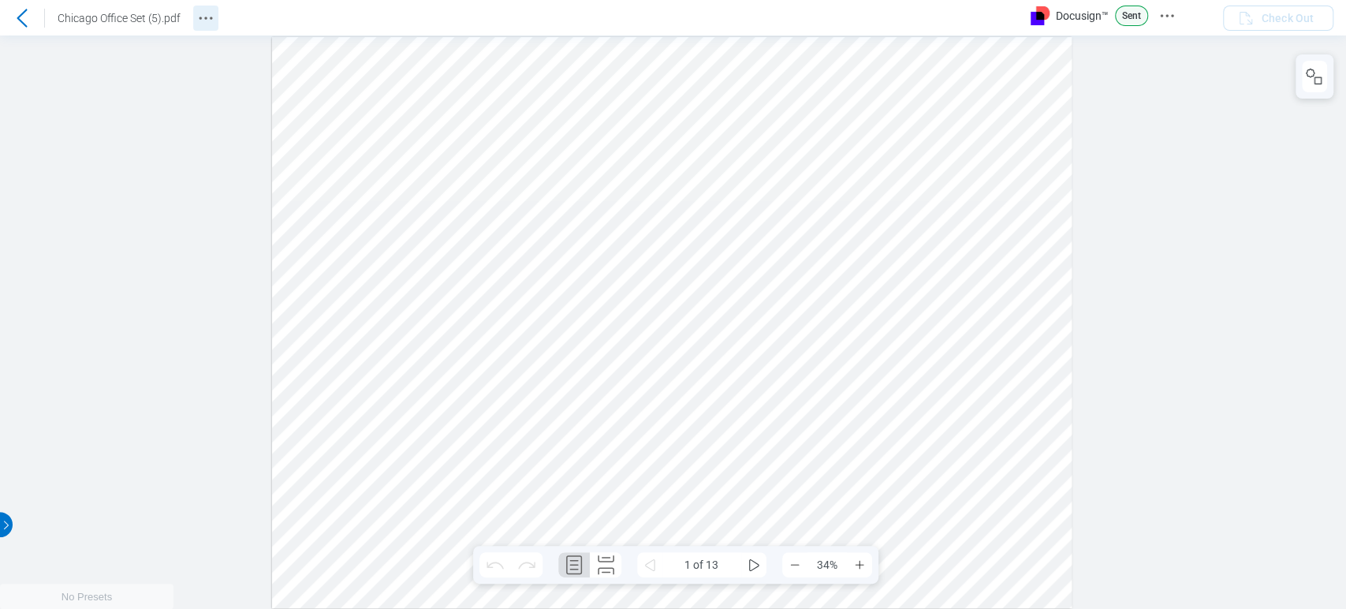
click at [210, 12] on icon "Revision History" at bounding box center [205, 18] width 19 height 19
click at [208, 17] on icon "Revision History" at bounding box center [205, 18] width 19 height 19
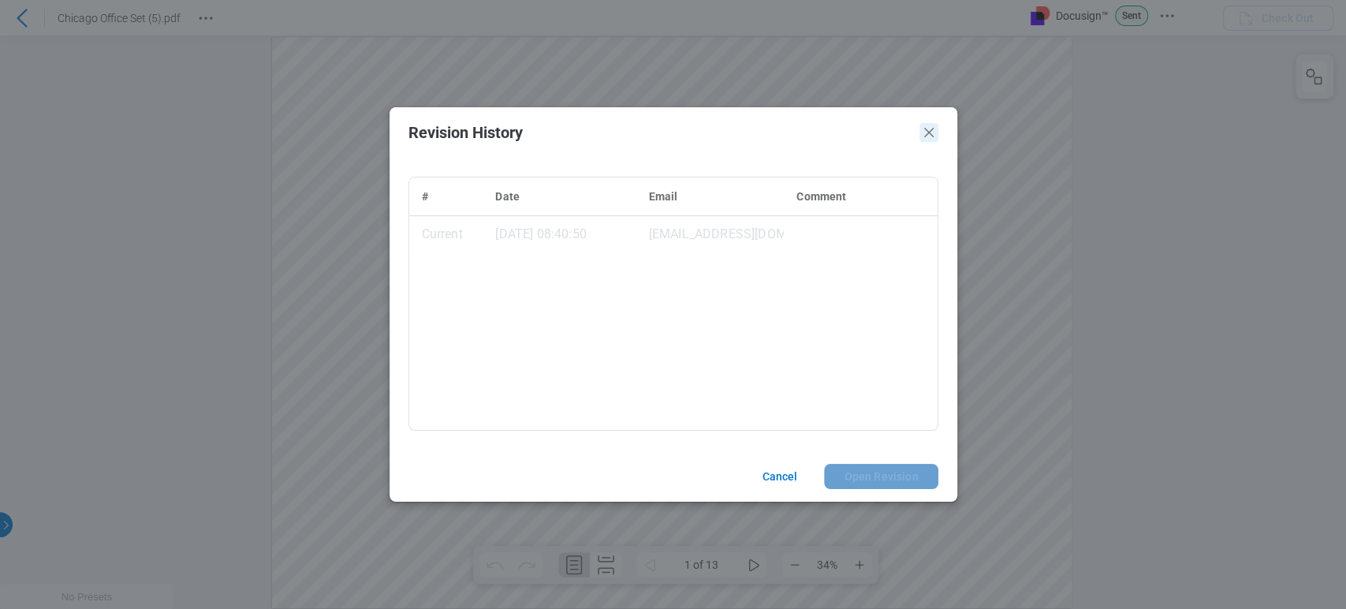
drag, startPoint x: 924, startPoint y: 126, endPoint x: 914, endPoint y: 91, distance: 36.2
click at [924, 126] on icon "Close" at bounding box center [928, 132] width 19 height 19
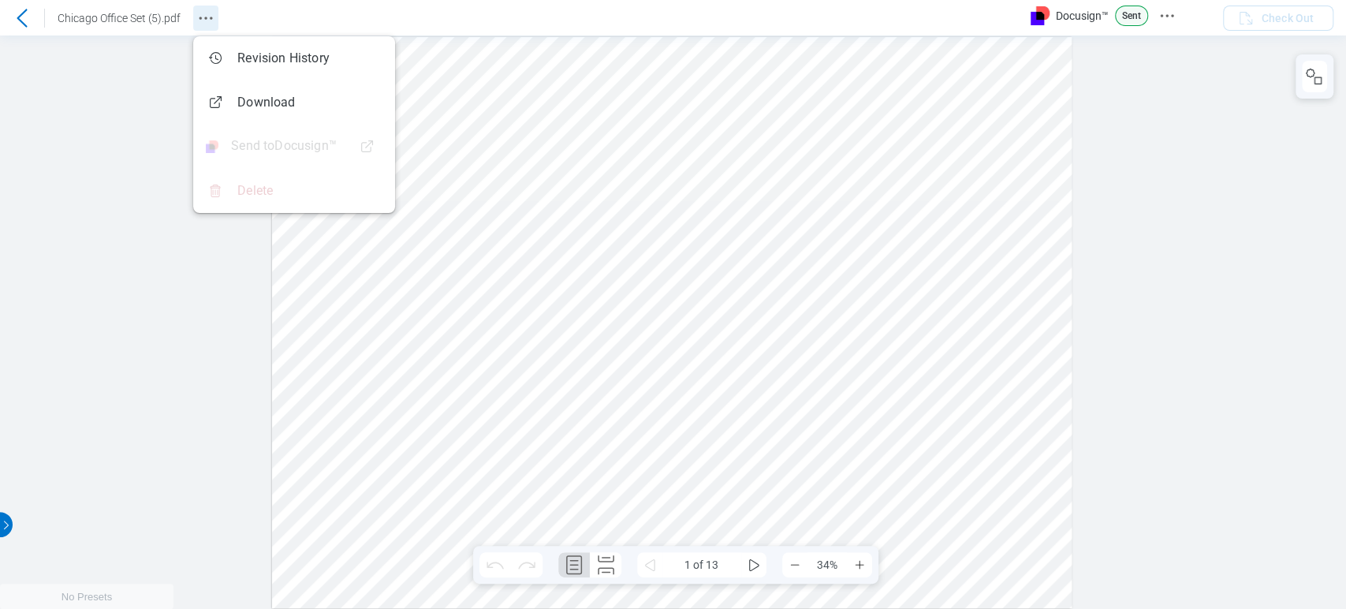
click at [198, 17] on icon "Revision History" at bounding box center [205, 18] width 19 height 19
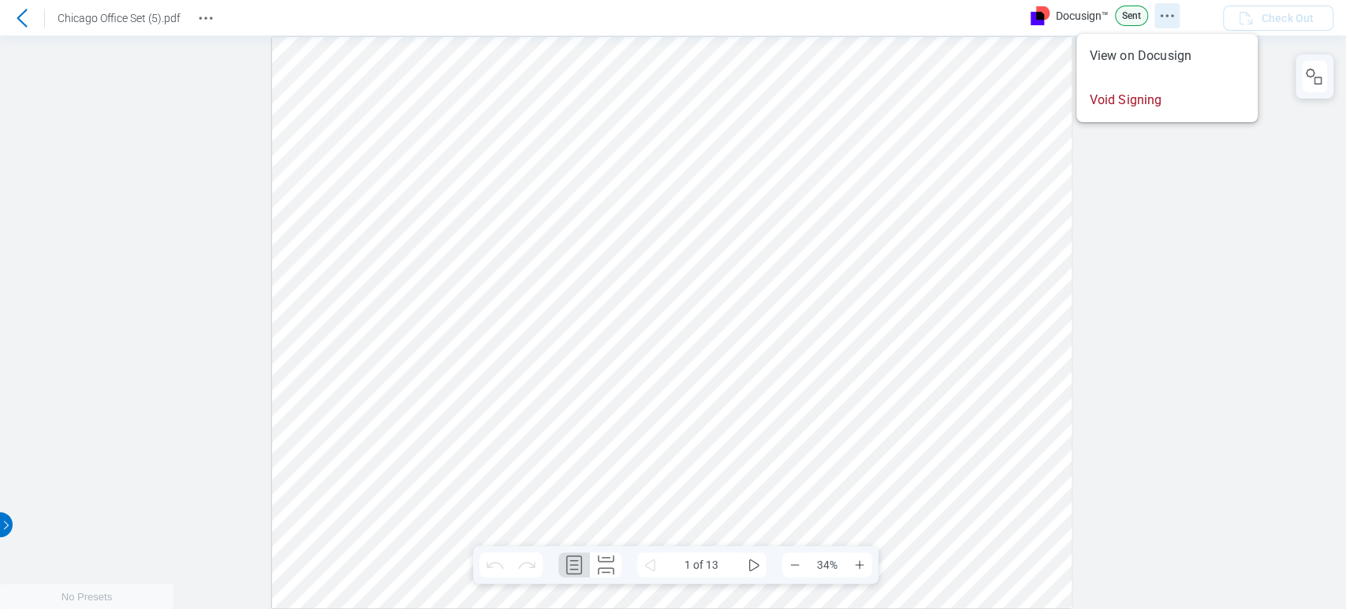
click at [1175, 17] on icon "Docusign Menu" at bounding box center [1166, 15] width 19 height 19
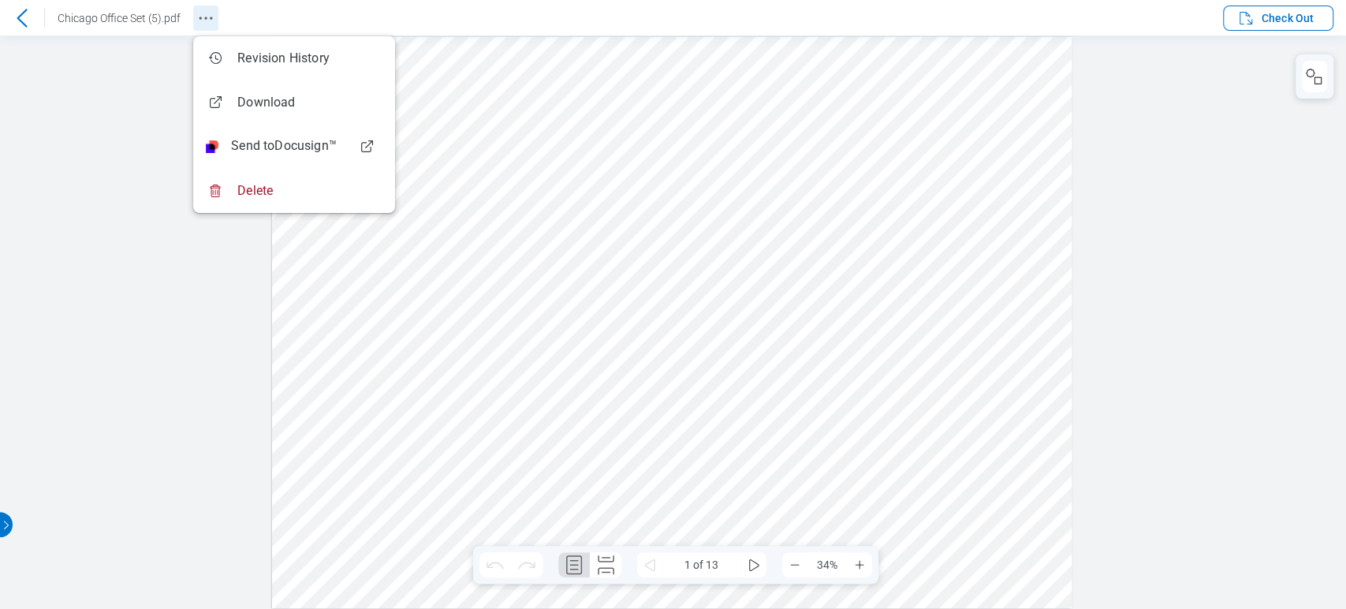
click at [204, 27] on icon "Revision History" at bounding box center [205, 18] width 19 height 19
click at [1153, 192] on div at bounding box center [673, 321] width 1346 height 573
click at [1271, 10] on span "Check Out" at bounding box center [1287, 18] width 52 height 16
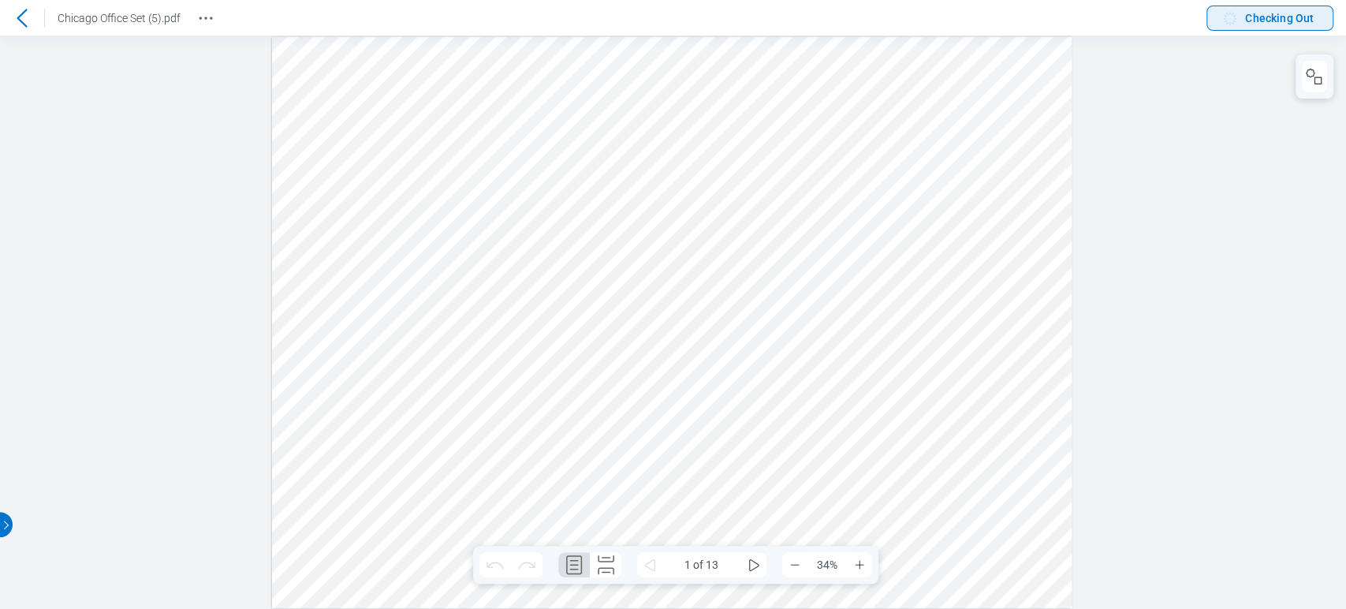
click at [1271, 18] on span "Checking Out" at bounding box center [1279, 18] width 69 height 16
